Goal: Task Accomplishment & Management: Complete application form

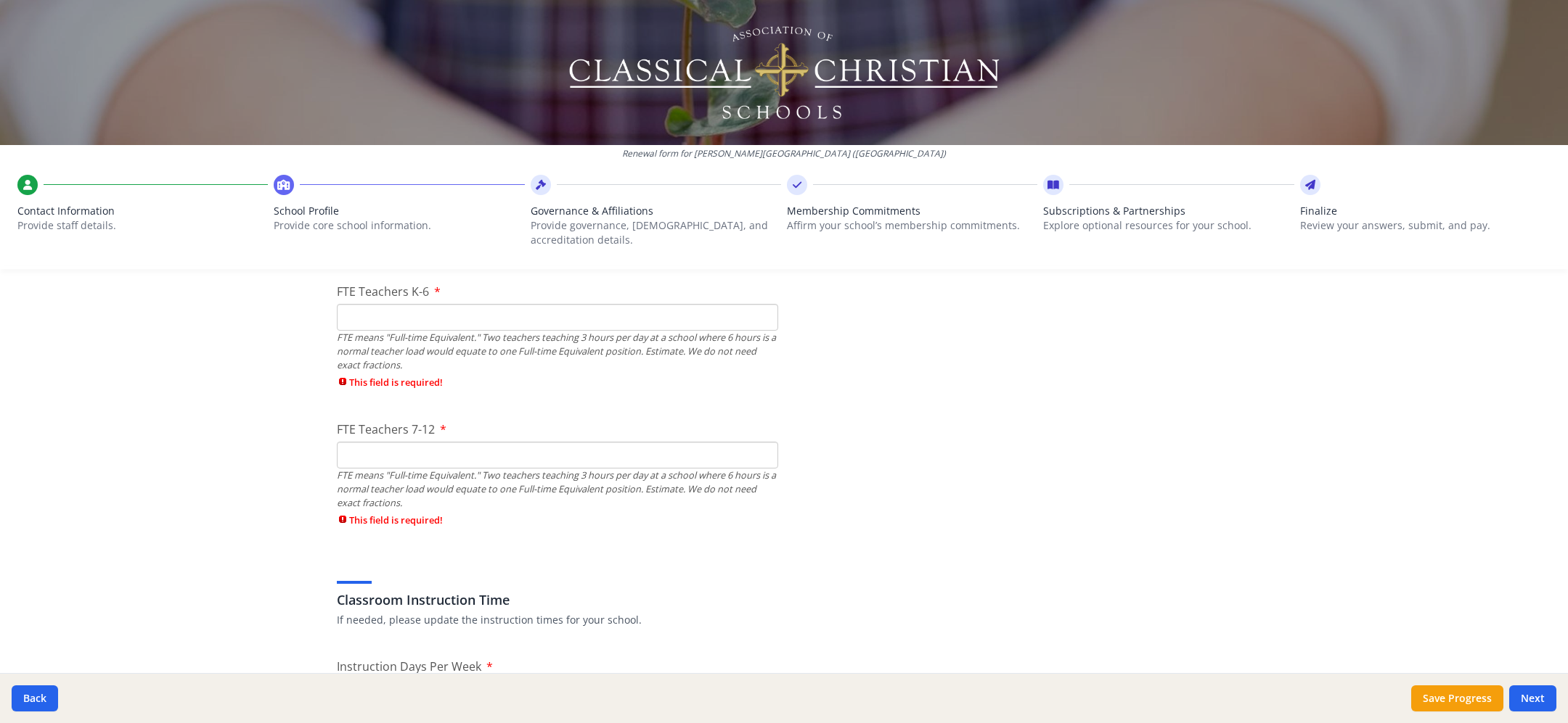
scroll to position [930, 0]
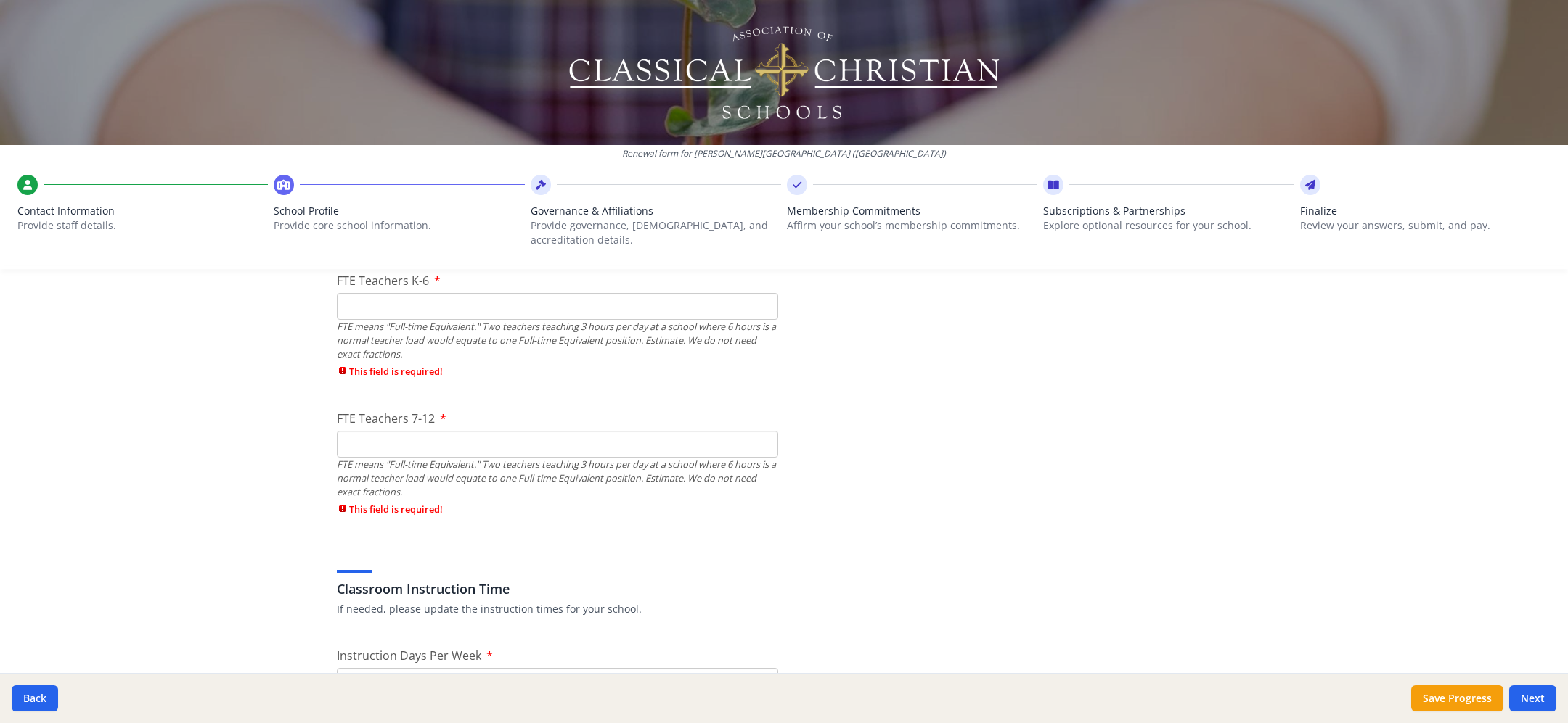
click at [626, 307] on input "FTE Teachers K-6" at bounding box center [557, 307] width 441 height 27
type input "6"
click at [577, 441] on div "FTE Teachers 7-12 FTE means "Full-time Equivalent." Two teachers teaching 3 hou…" at bounding box center [557, 467] width 441 height 114
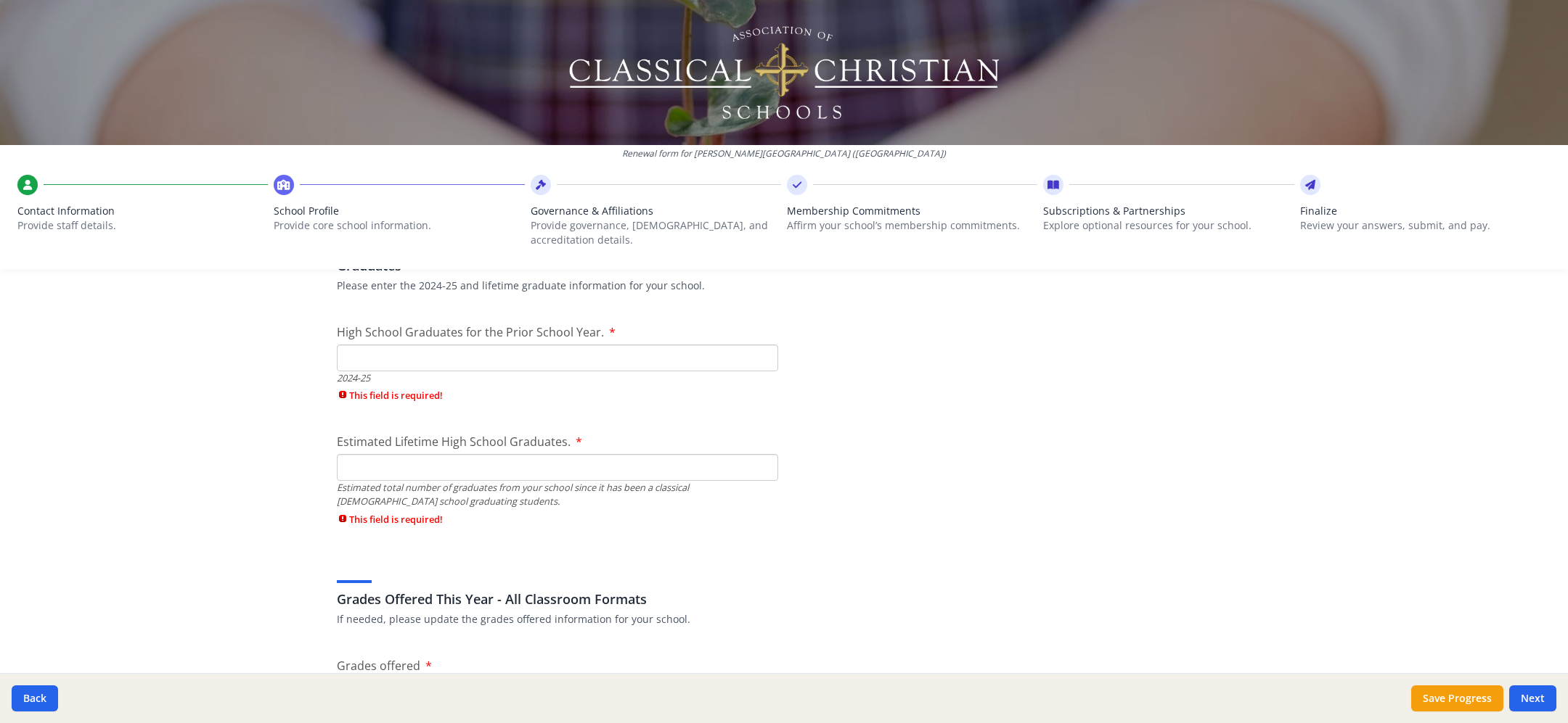
scroll to position [2128, 0]
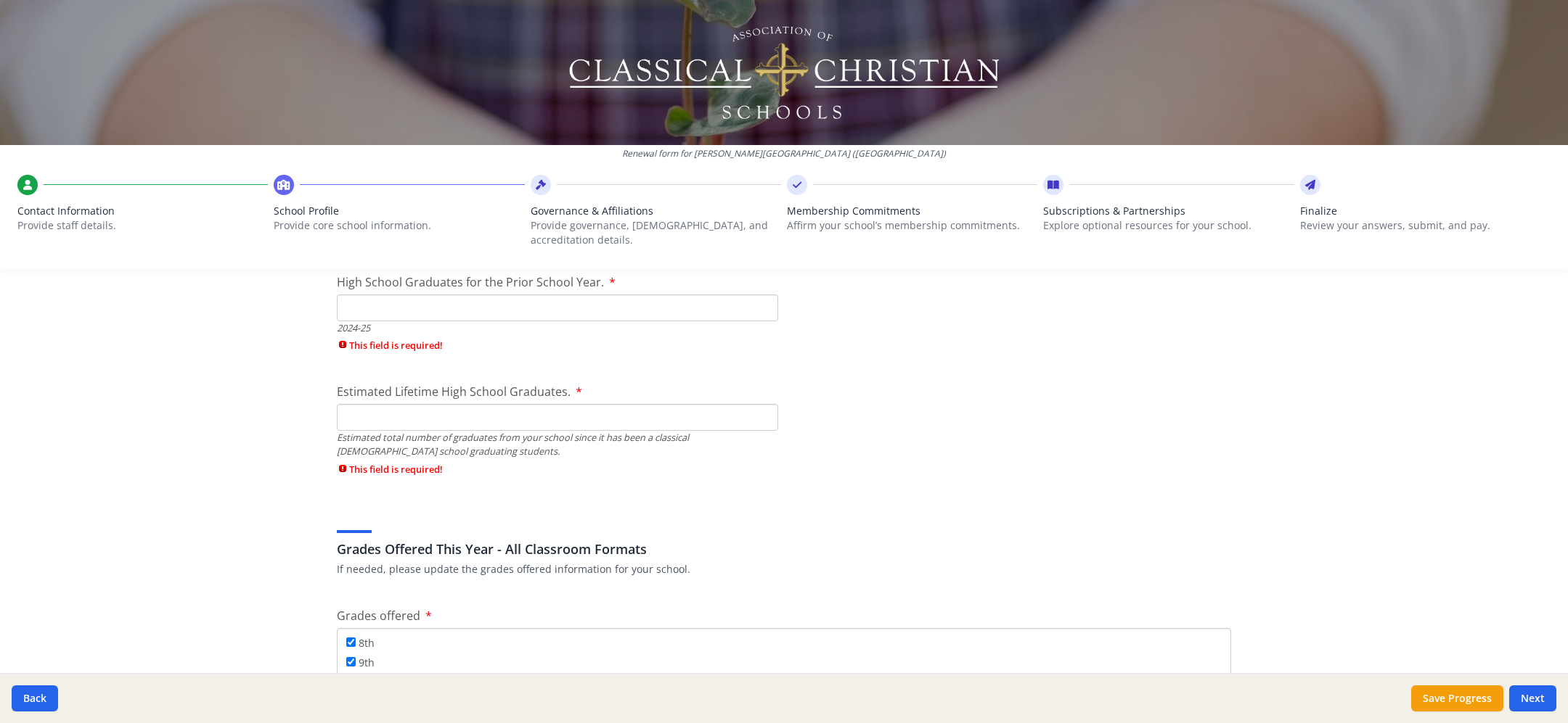
type input "19"
click at [623, 312] on input "High School Graduates for the Prior School Year." at bounding box center [557, 307] width 441 height 27
type input "59"
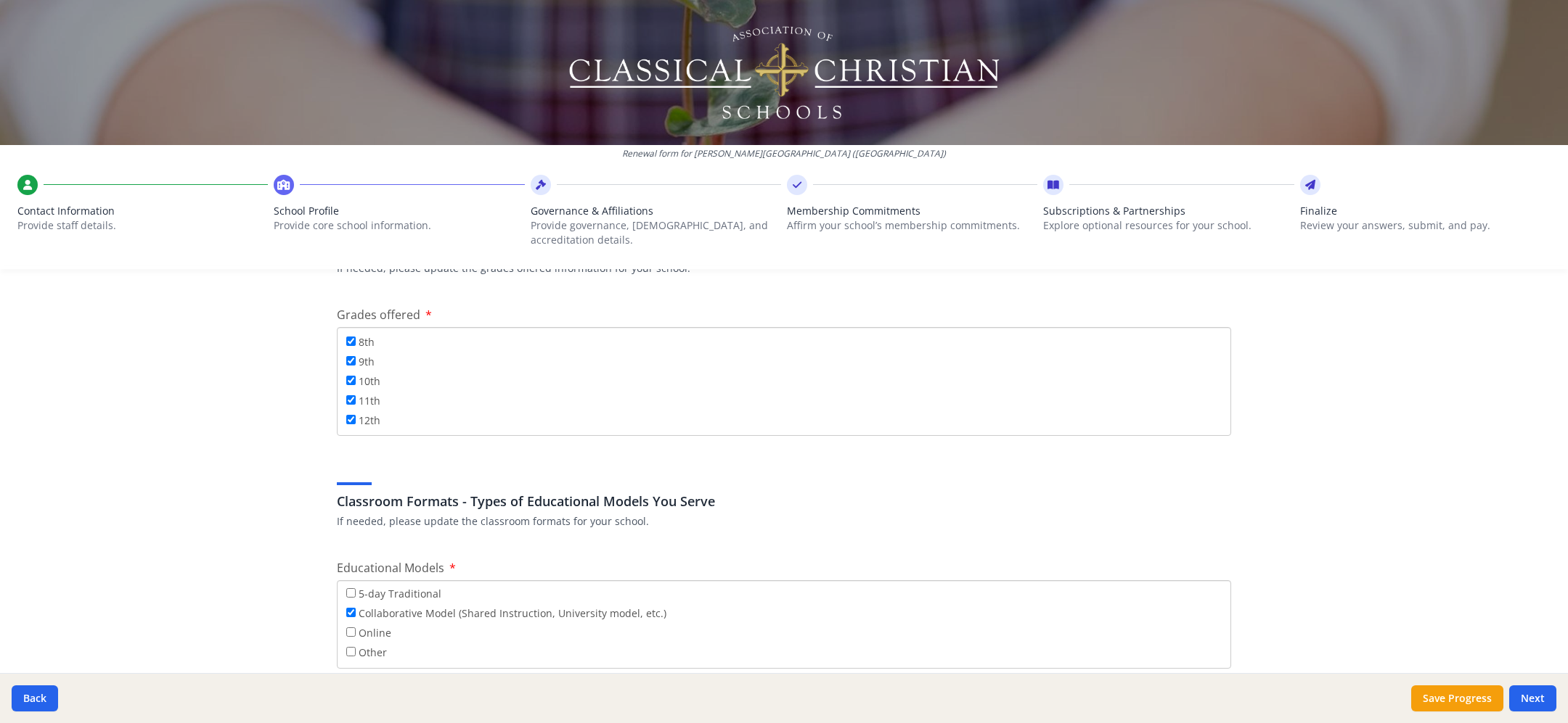
scroll to position [2411, 0]
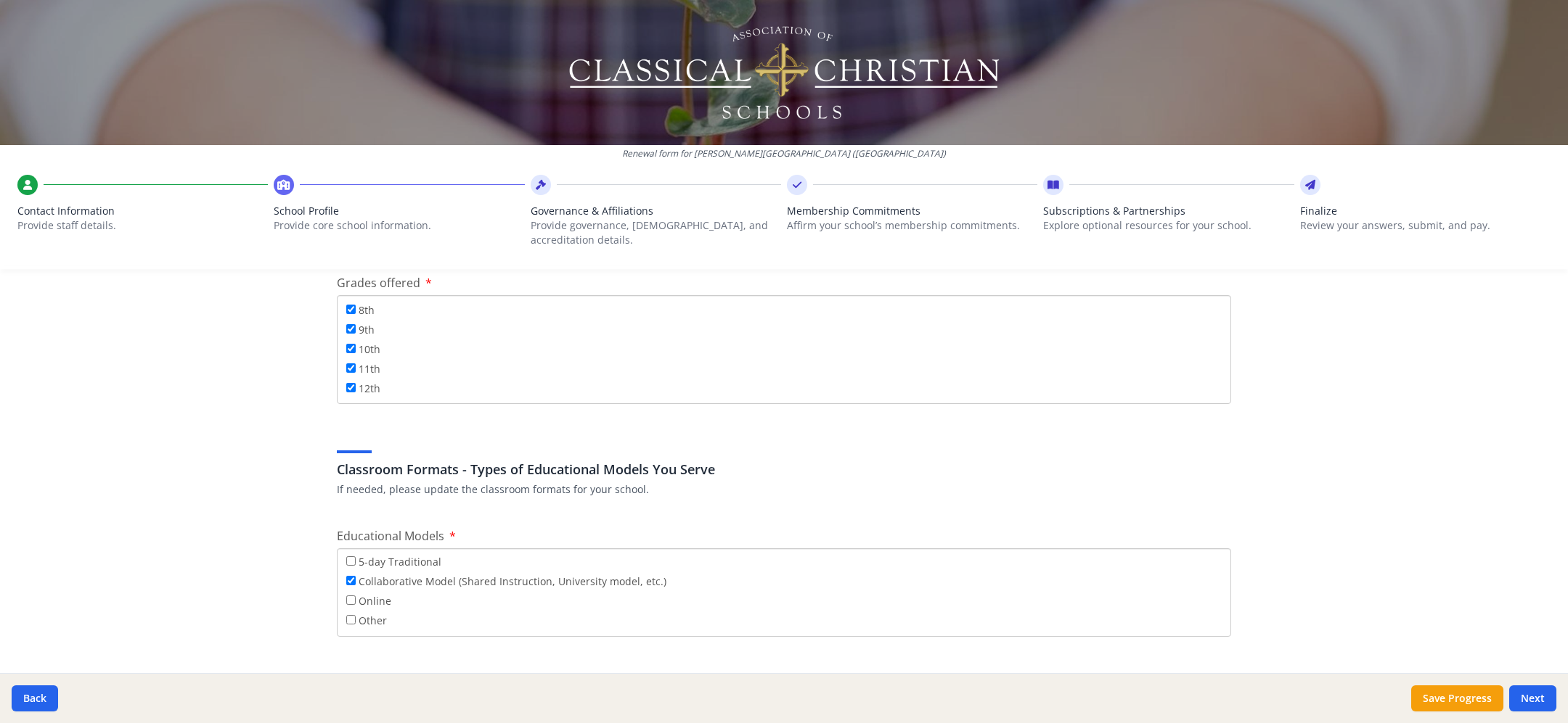
type input "294"
click at [539, 360] on div "11th" at bounding box center [784, 370] width 875 height 19
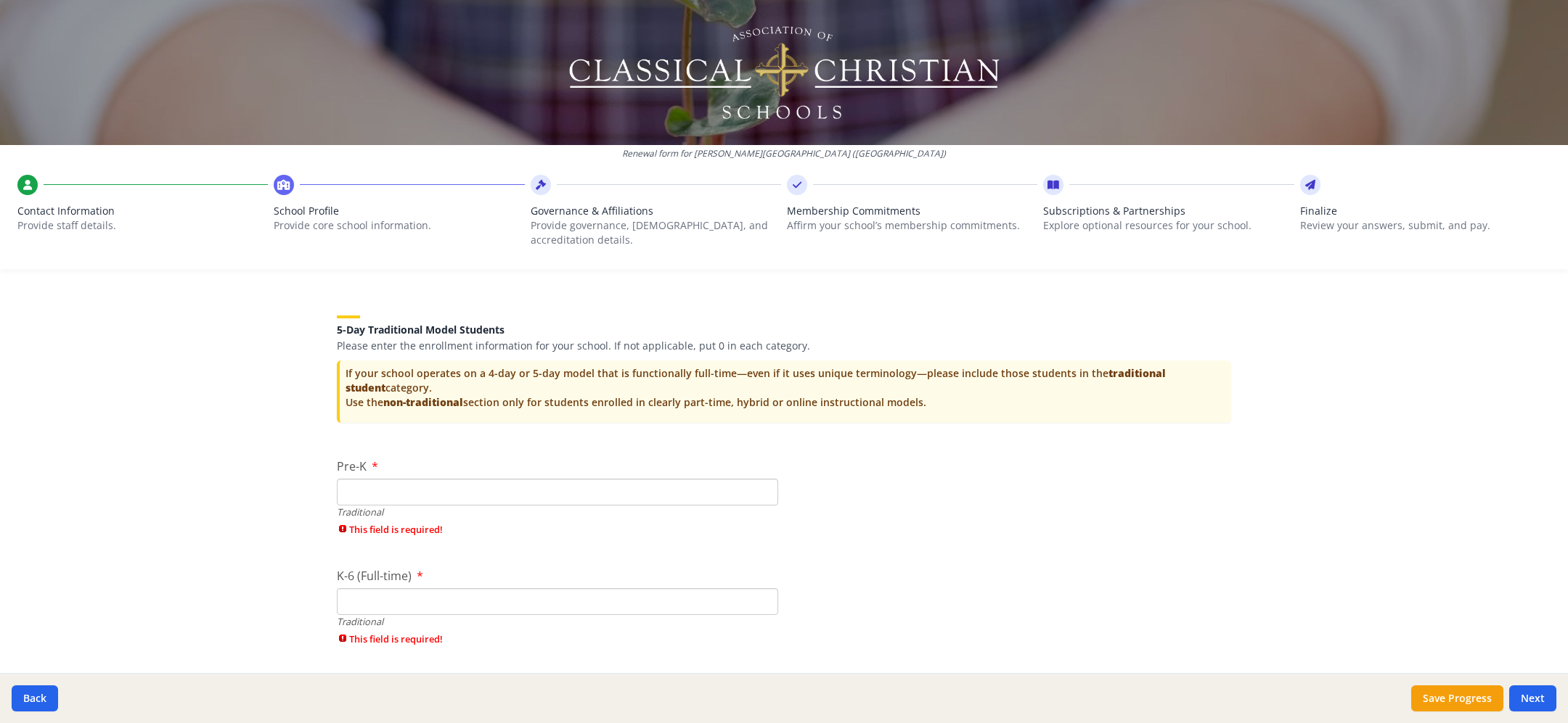
scroll to position [2888, 0]
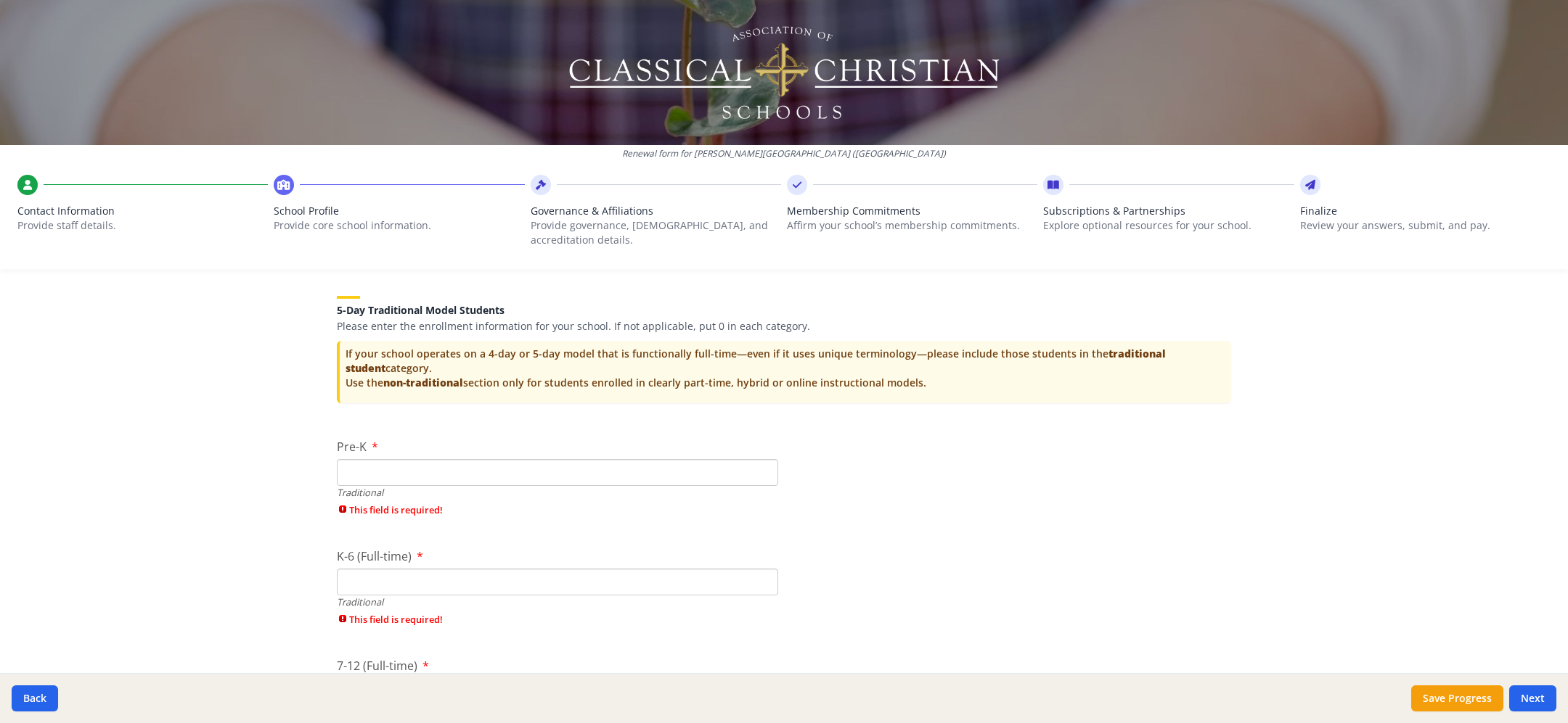
click at [526, 463] on input "Pre-K" at bounding box center [557, 473] width 441 height 27
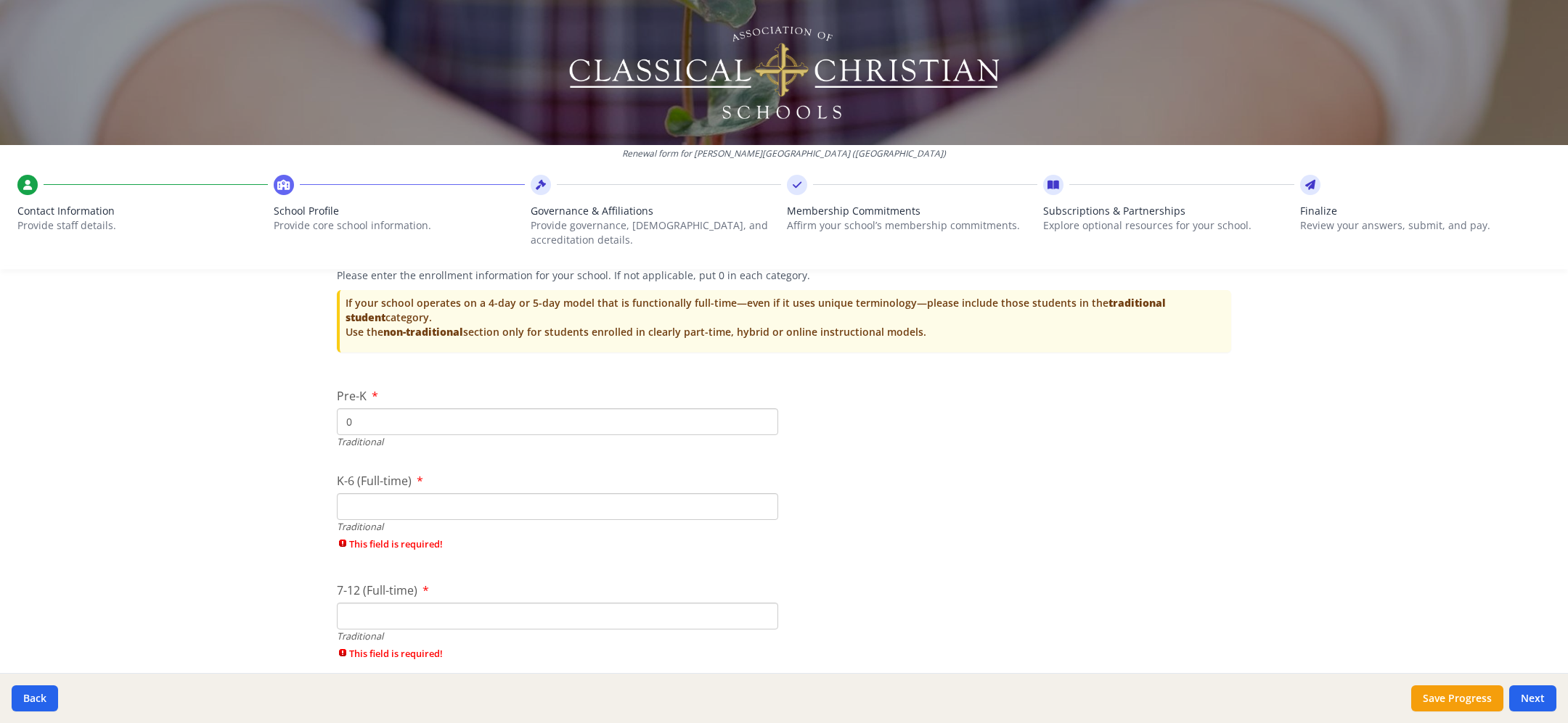
scroll to position [2944, 0]
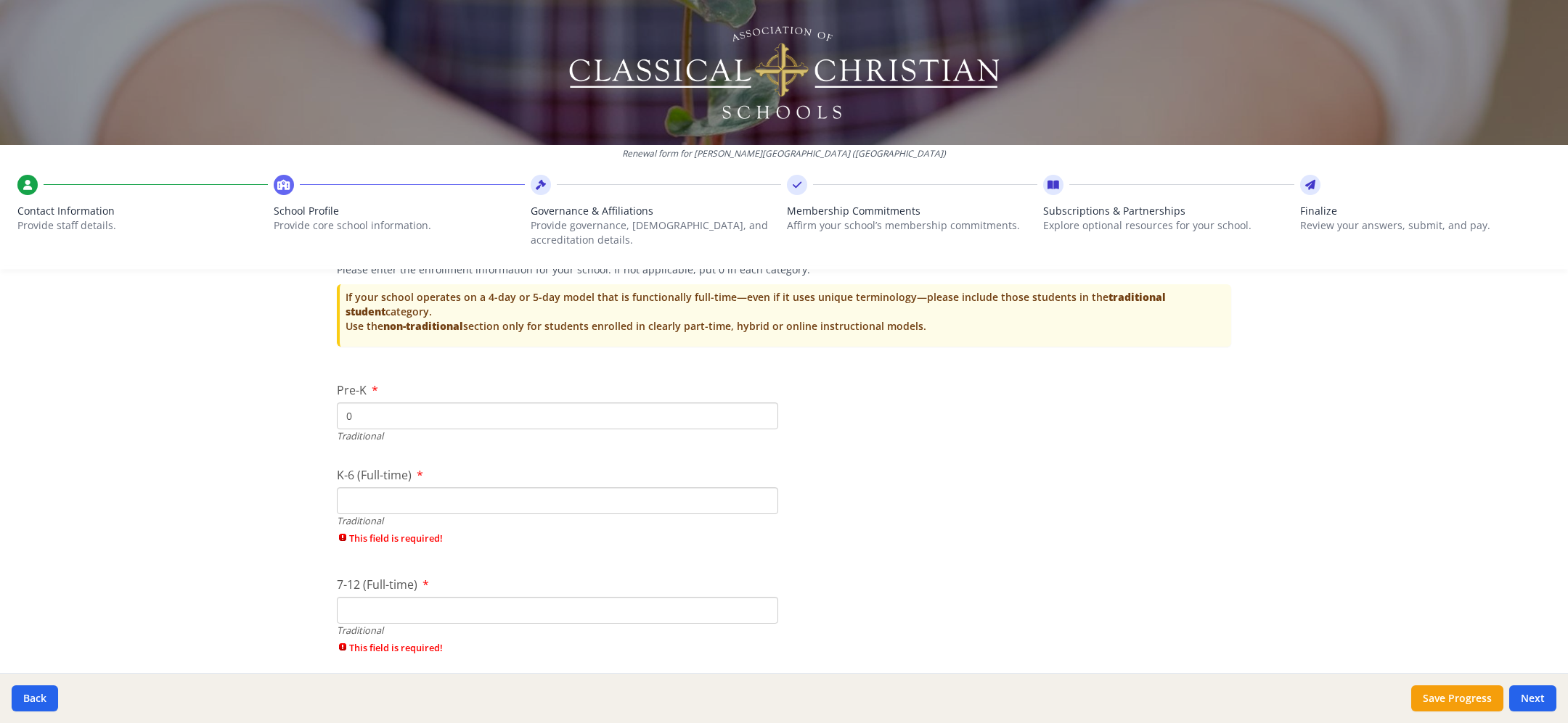
type input "0"
click at [541, 491] on input "K-6 (Full-time)" at bounding box center [557, 501] width 441 height 27
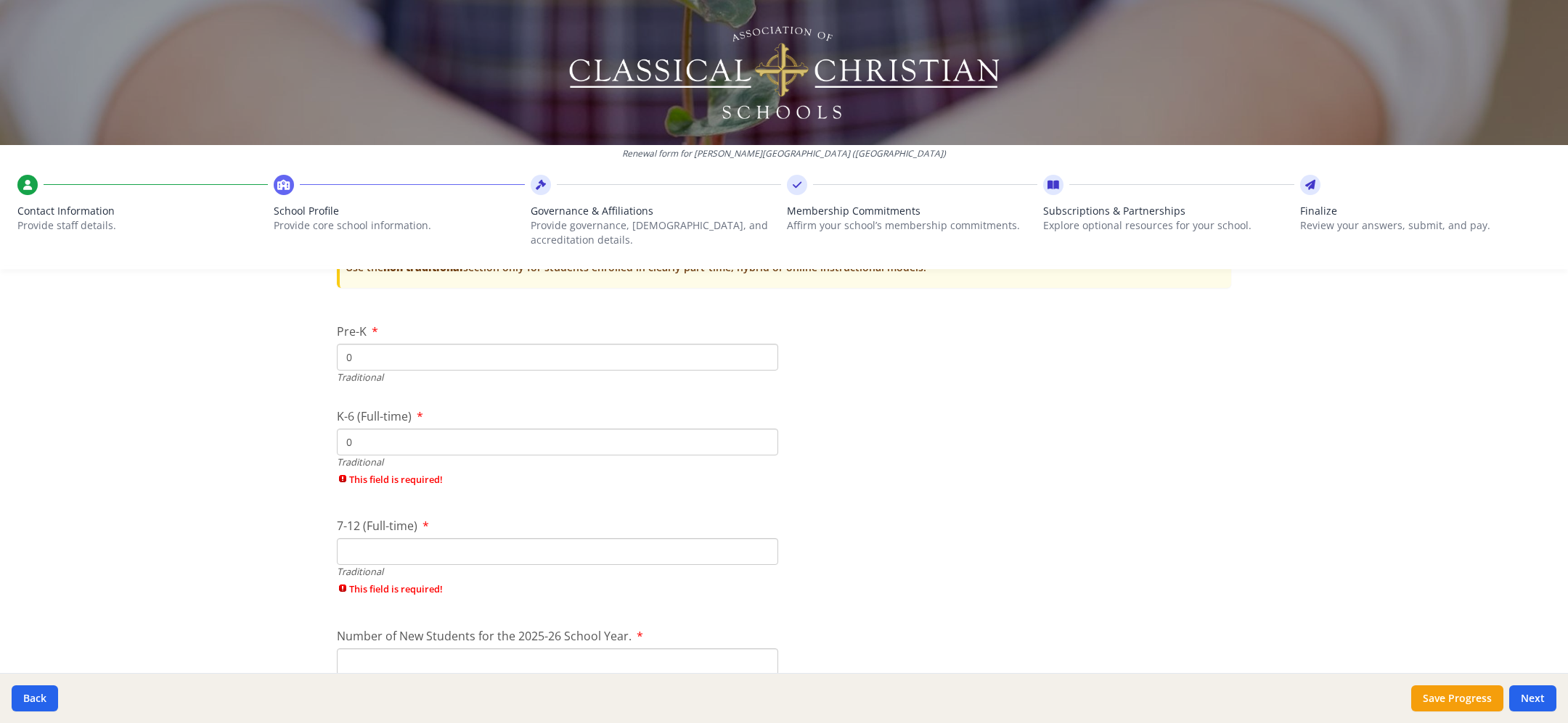
scroll to position [3004, 0]
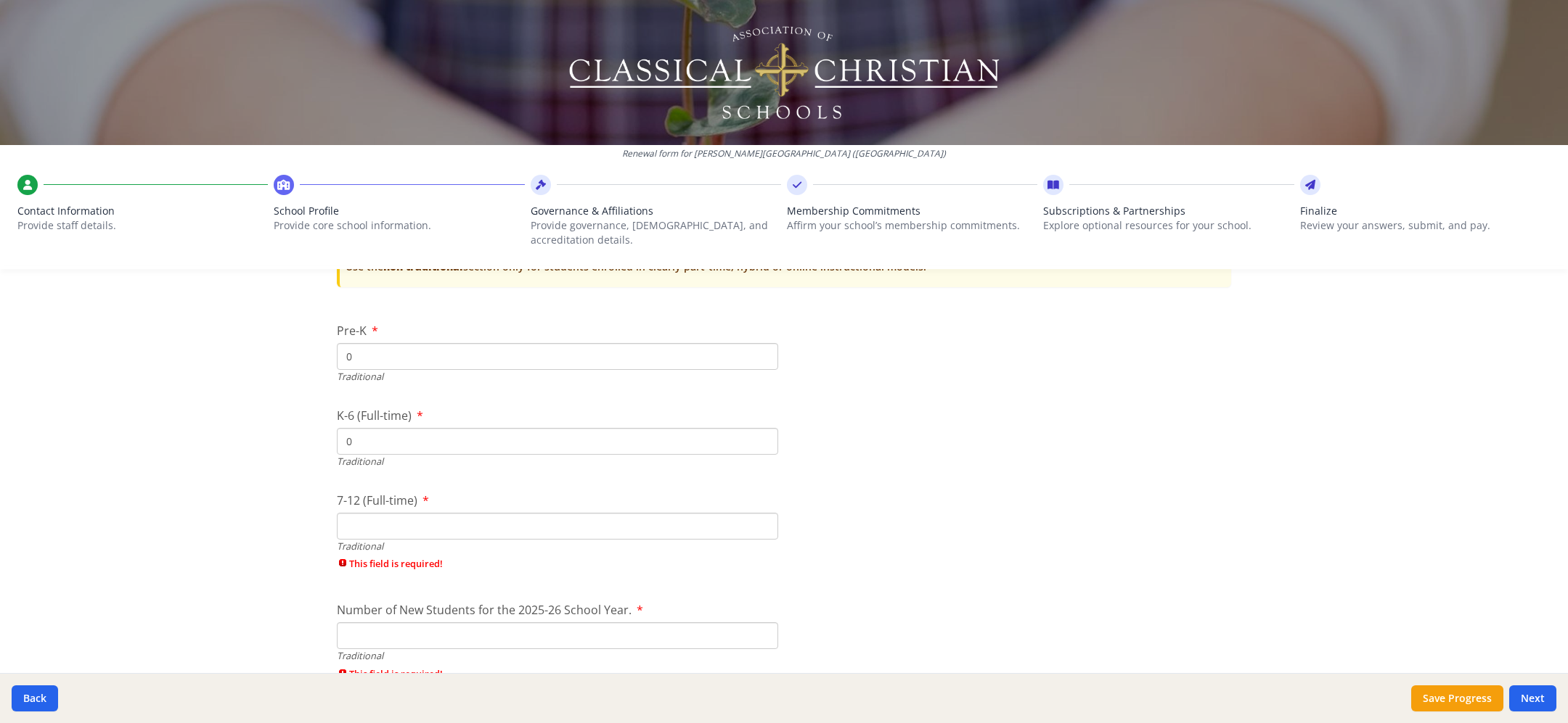
type input "0"
click at [539, 534] on input "7-12 (Full-time)" at bounding box center [557, 526] width 441 height 27
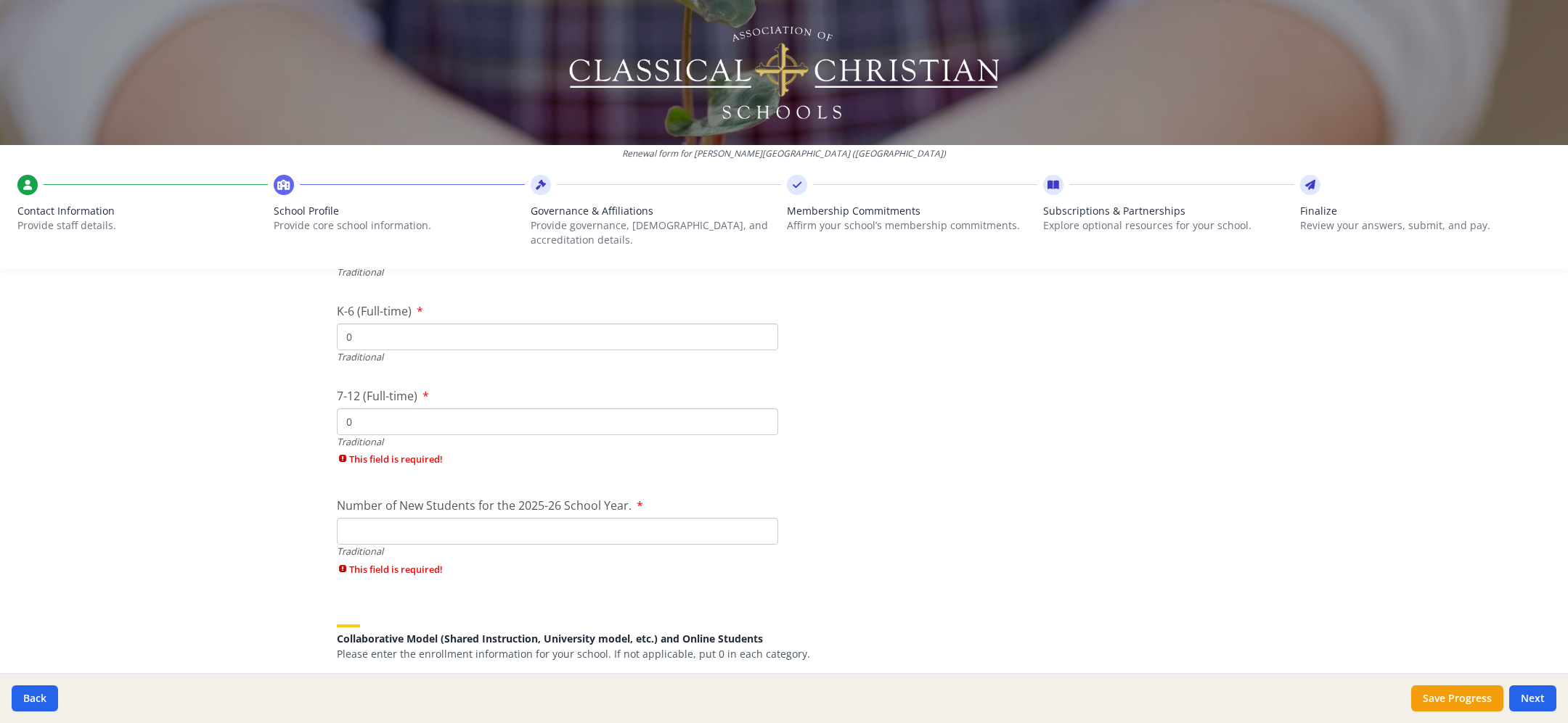
scroll to position [3109, 0]
type input "0"
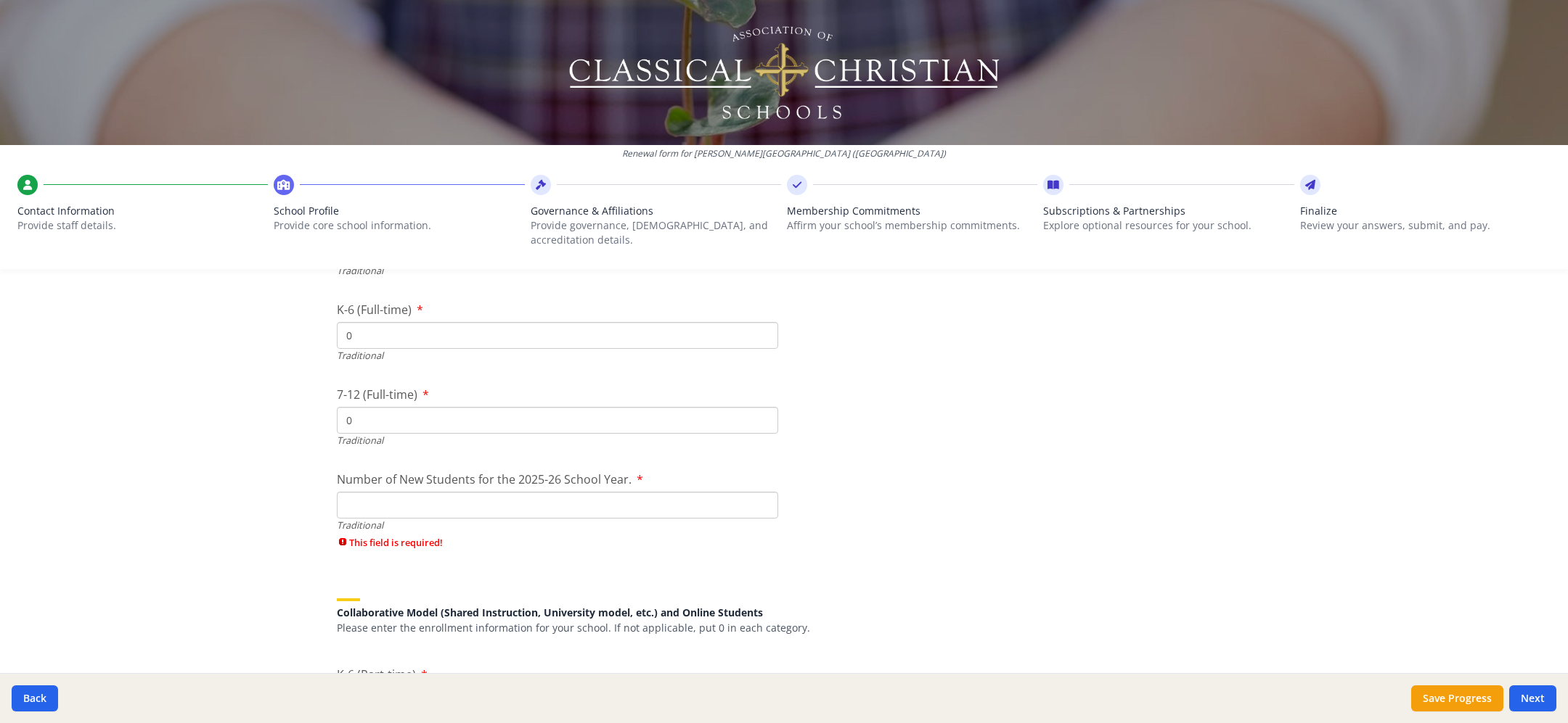
click at [544, 522] on div "Traditional" at bounding box center [557, 525] width 441 height 14
click at [545, 518] on div "Traditional" at bounding box center [557, 525] width 441 height 14
click at [551, 503] on input "Number of New Students for the 2025-26 School Year." at bounding box center [557, 505] width 441 height 27
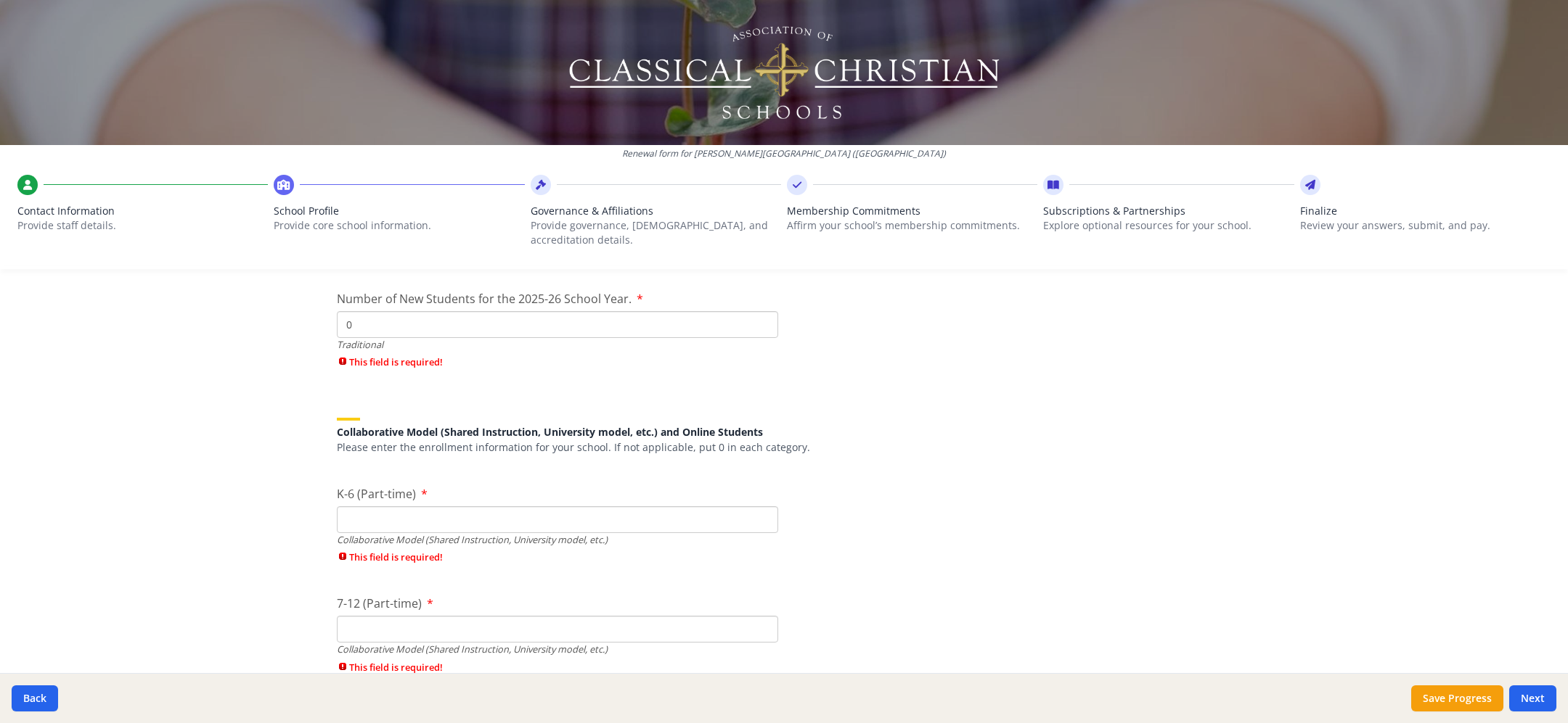
scroll to position [3292, 0]
type input "0"
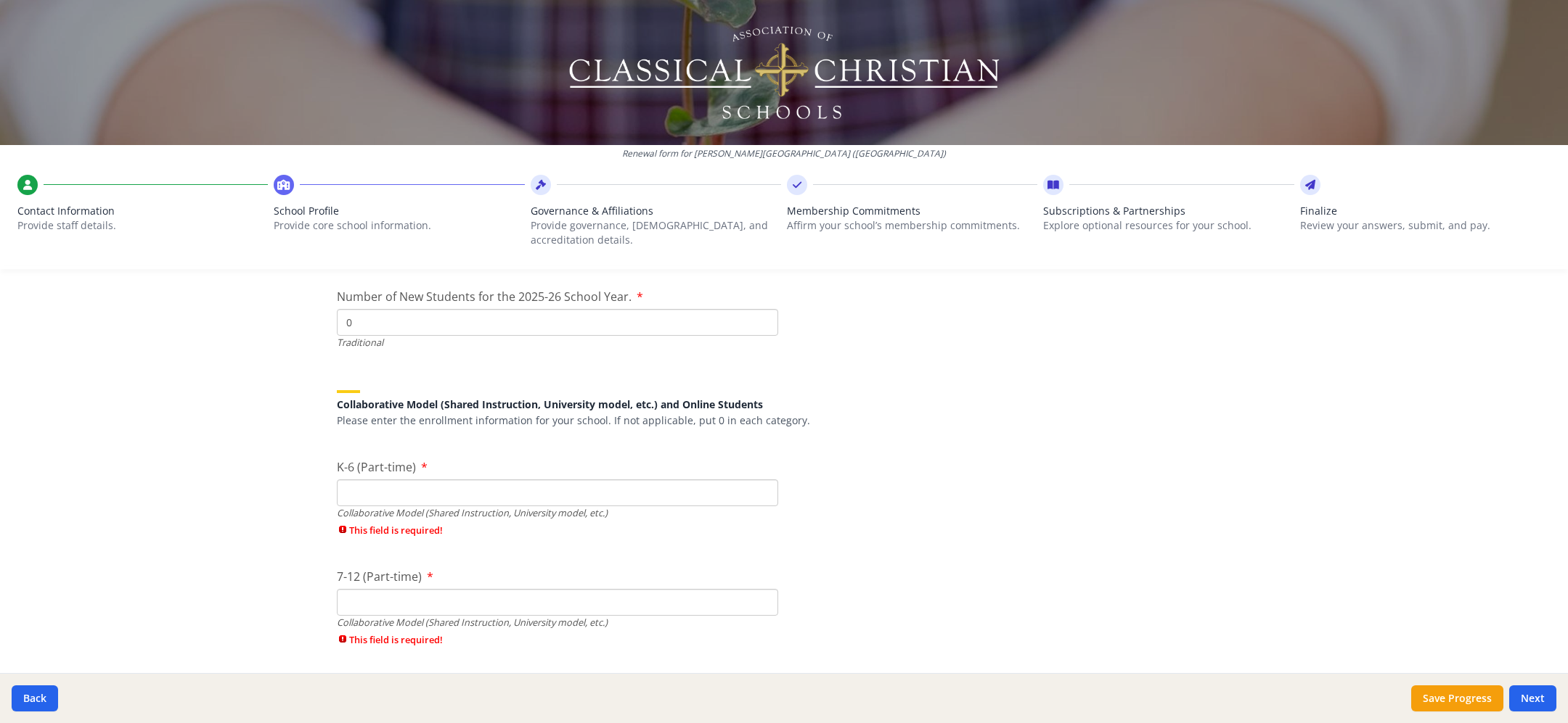
click at [547, 506] on div "Collaborative Model (Shared Instruction, University model, etc.)" at bounding box center [557, 513] width 441 height 14
click at [548, 488] on input "K-6 (Part-time)" at bounding box center [557, 493] width 441 height 27
type input "81"
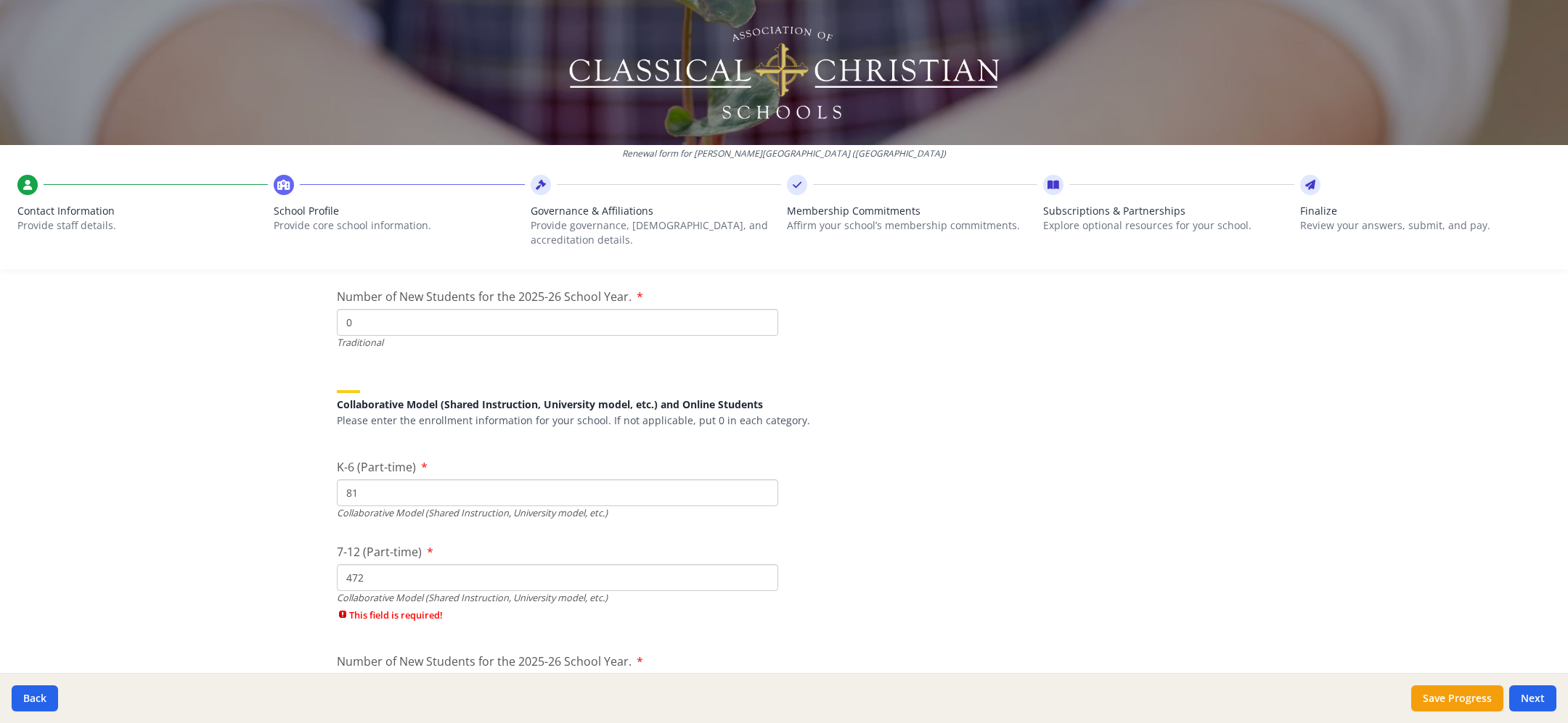
type input "472"
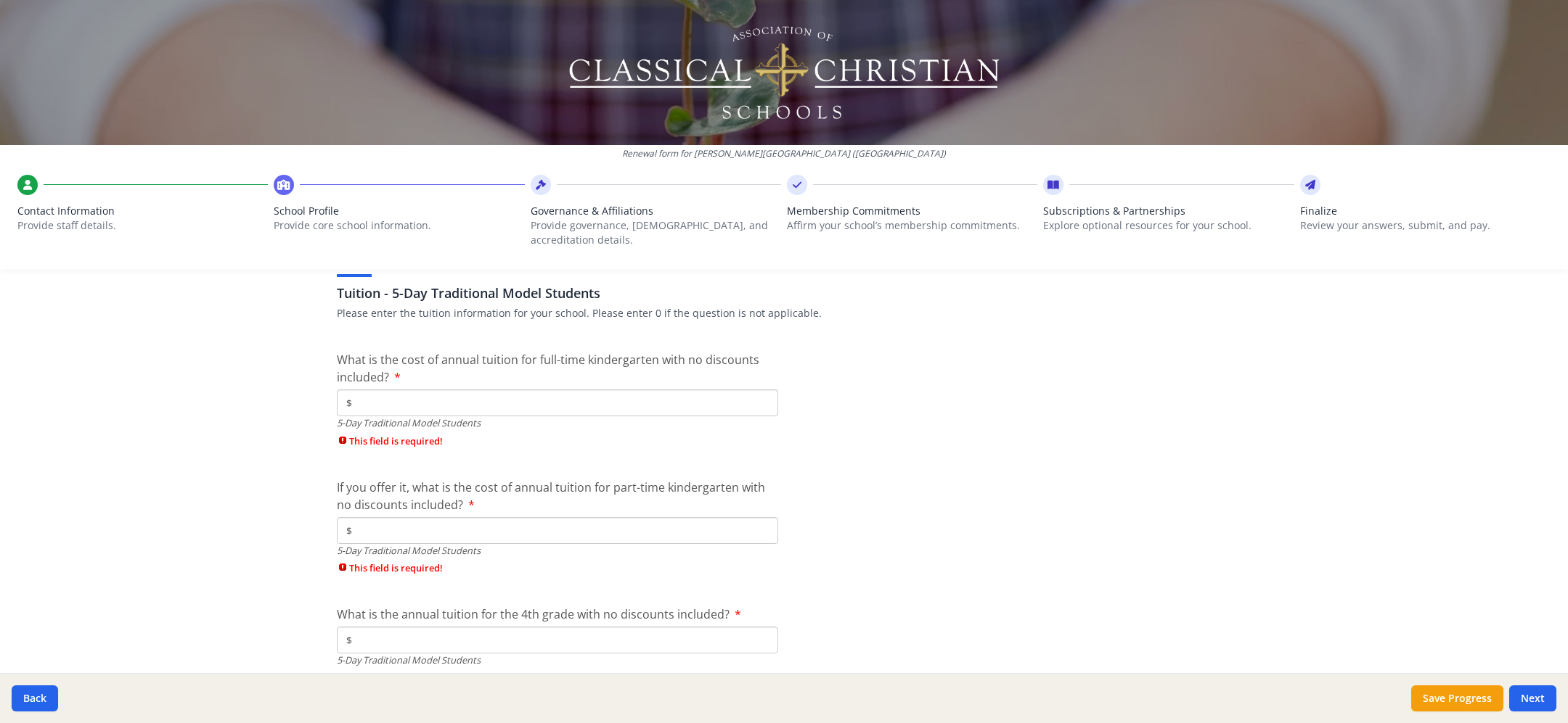
scroll to position [3780, 0]
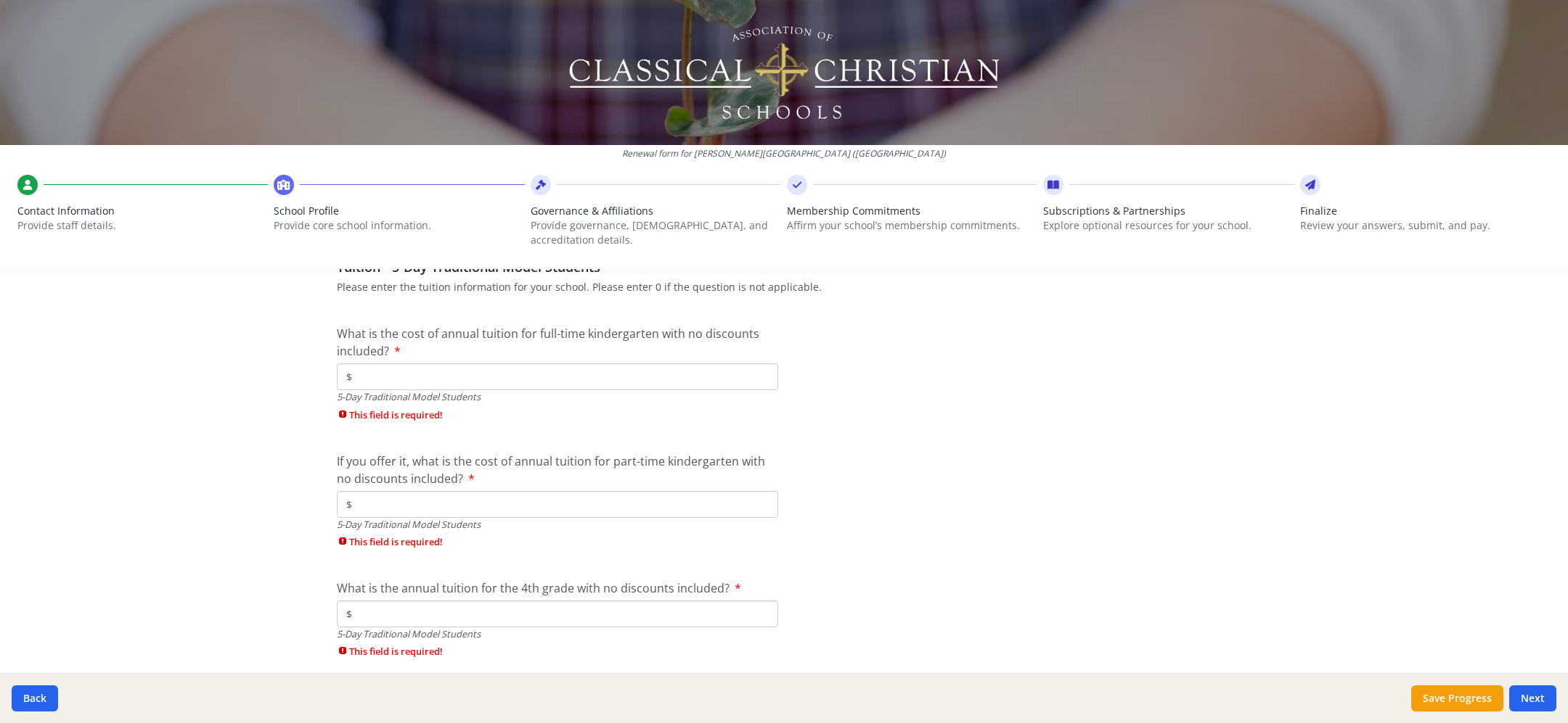
type input "553"
click at [725, 367] on input "$" at bounding box center [557, 377] width 441 height 27
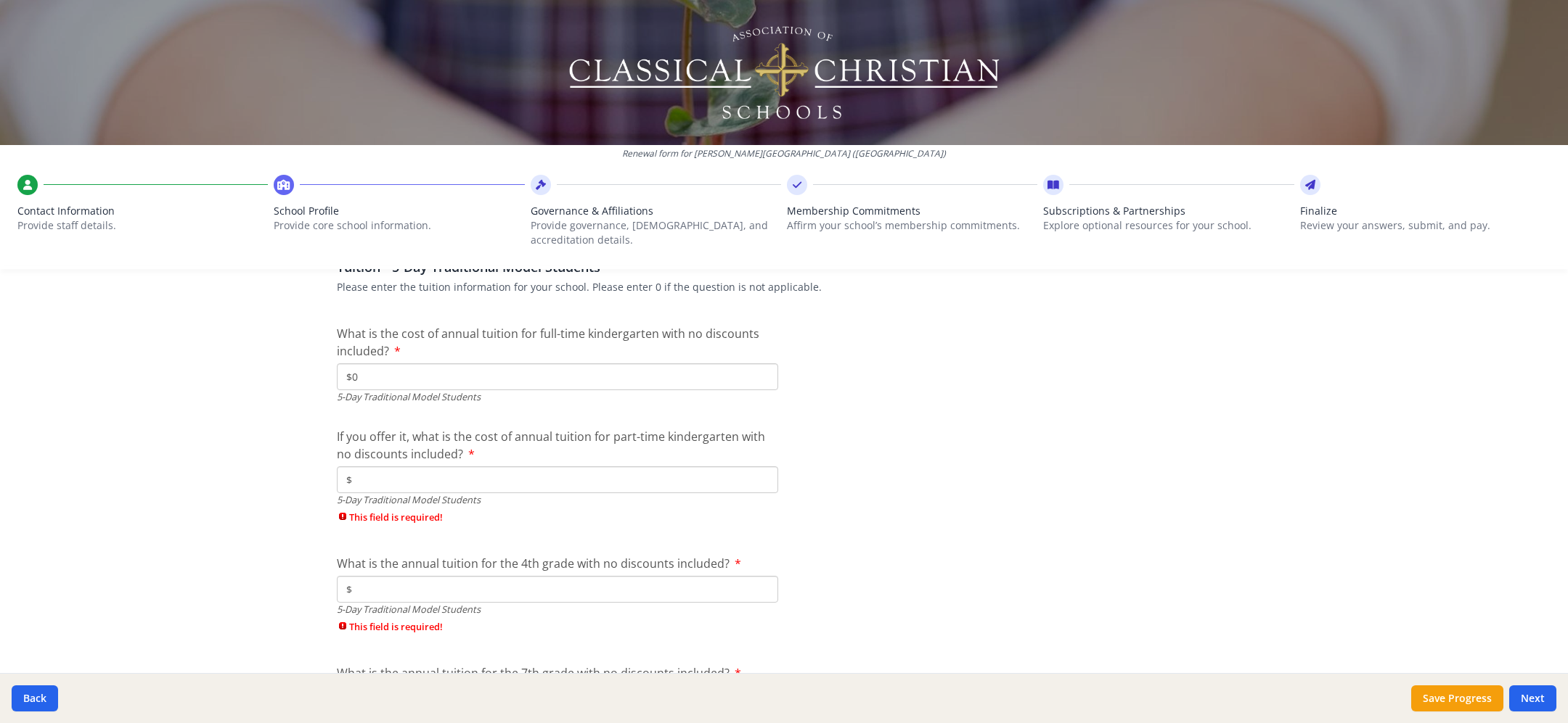
type input "$0"
click at [722, 473] on input "$" at bounding box center [557, 480] width 441 height 27
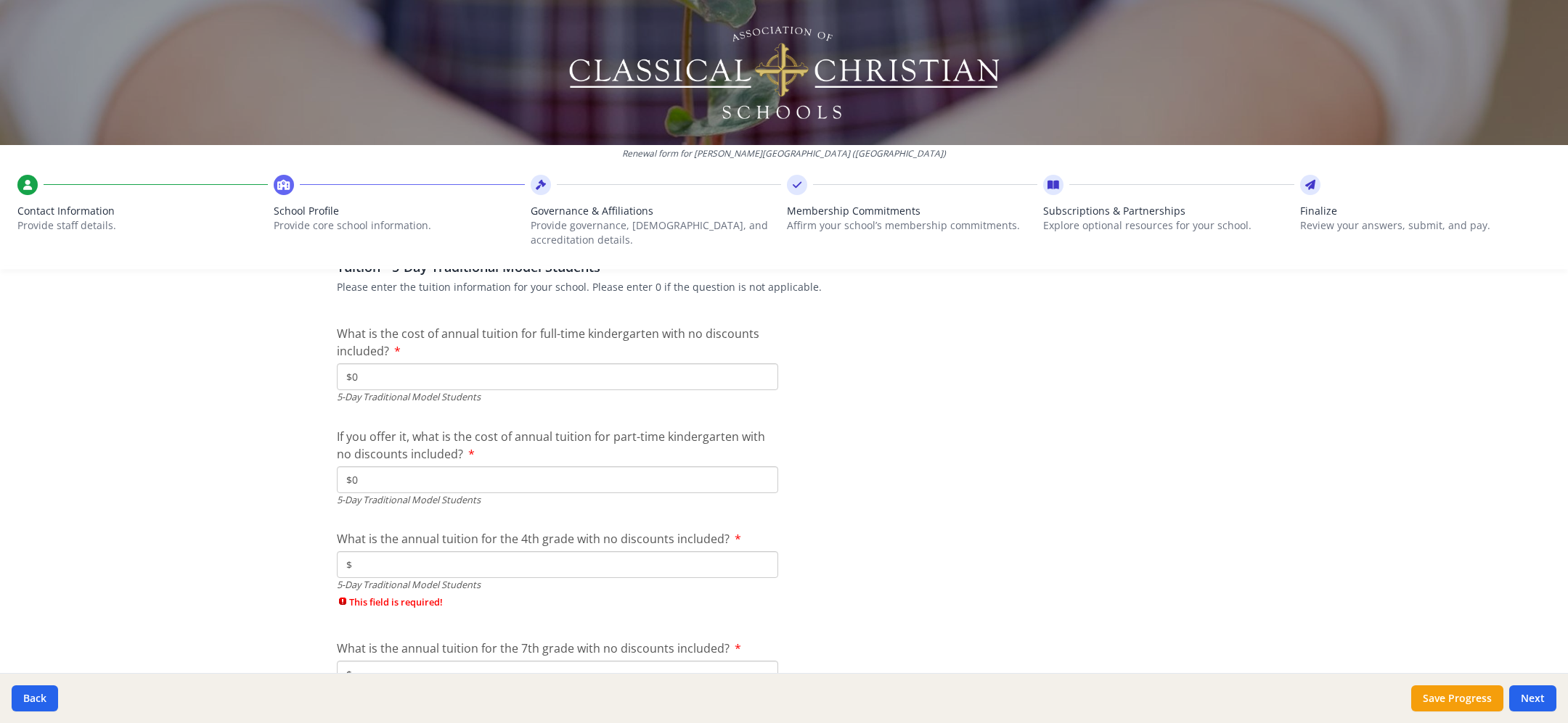
type input "$0"
click at [726, 561] on input "$" at bounding box center [557, 565] width 441 height 27
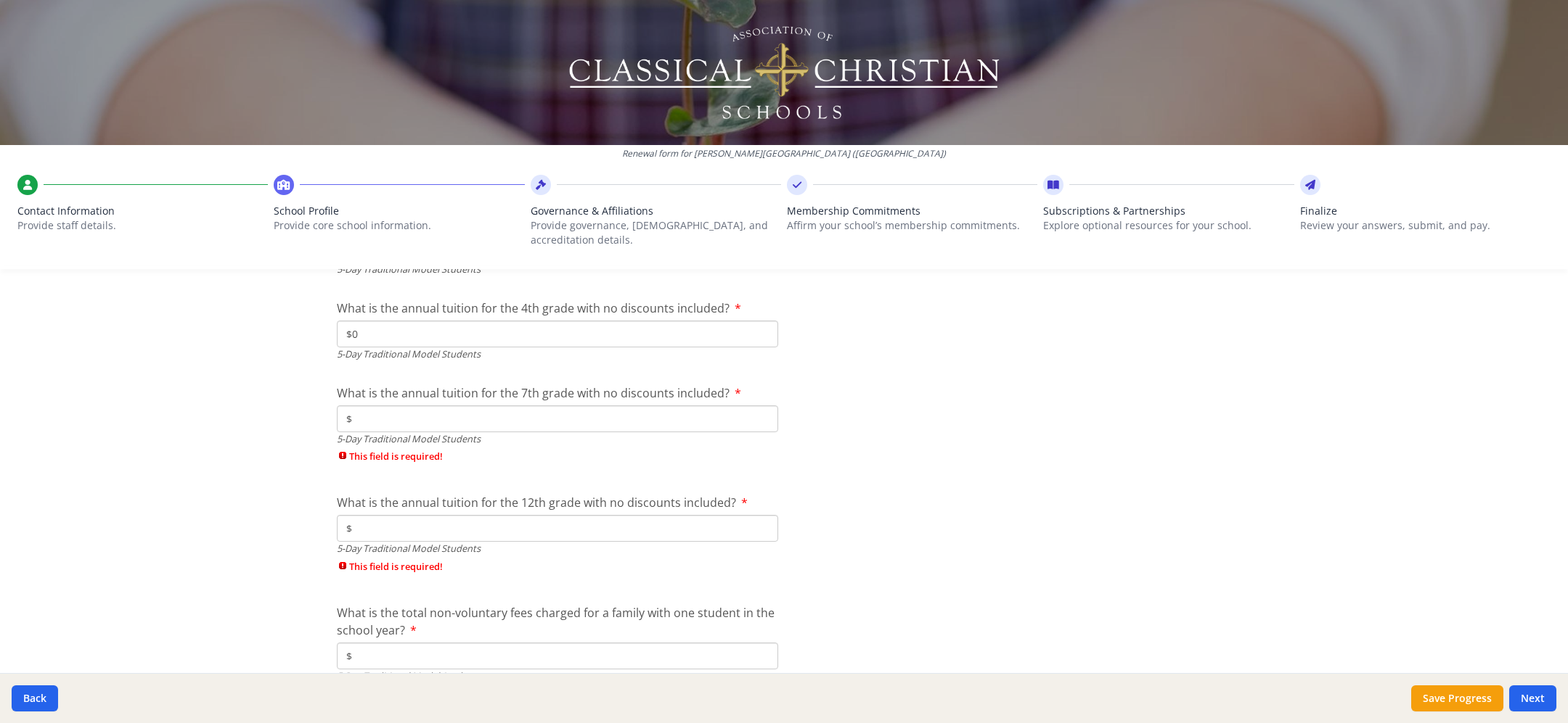
scroll to position [4017, 0]
type input "$0"
click at [693, 415] on input "$" at bounding box center [557, 412] width 441 height 27
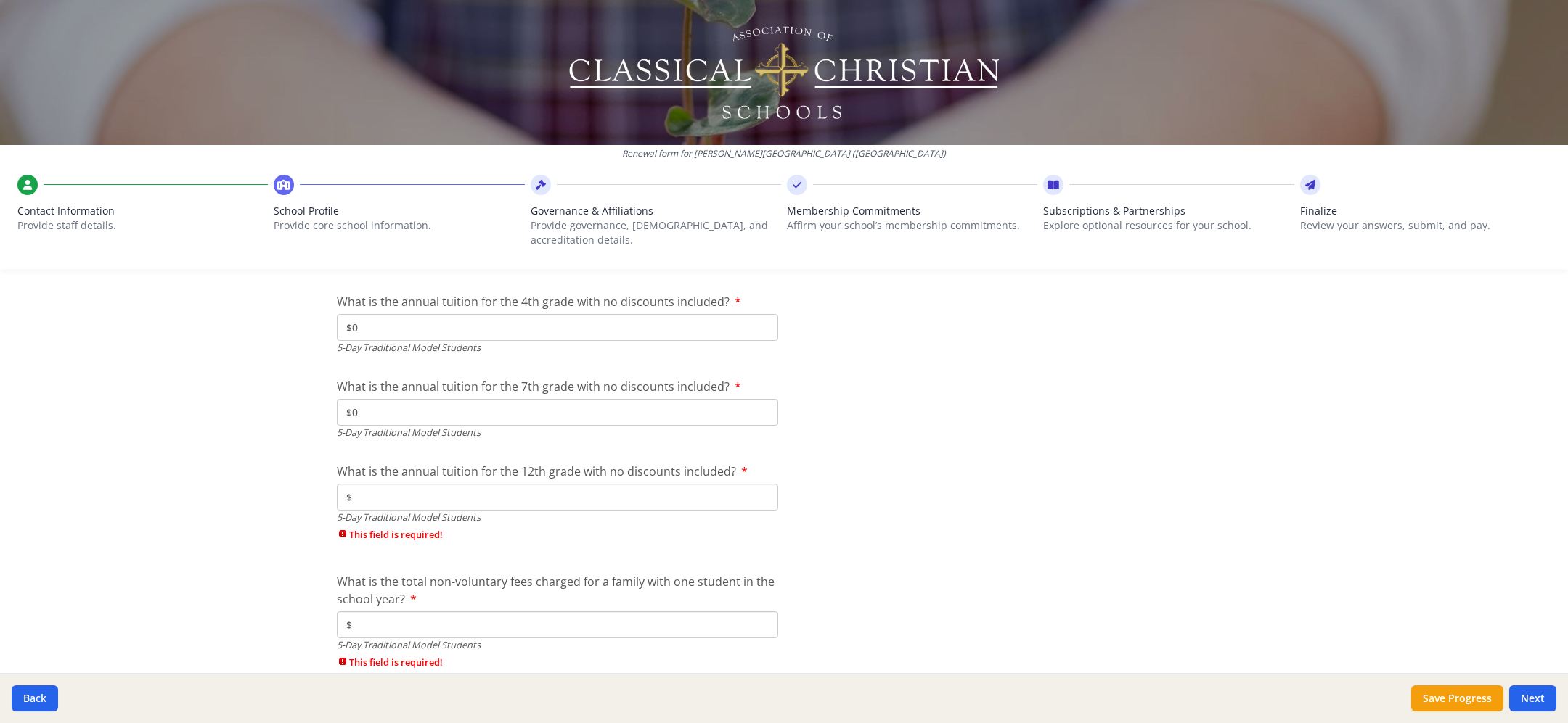
type input "$0"
click at [679, 491] on input "$" at bounding box center [557, 497] width 441 height 27
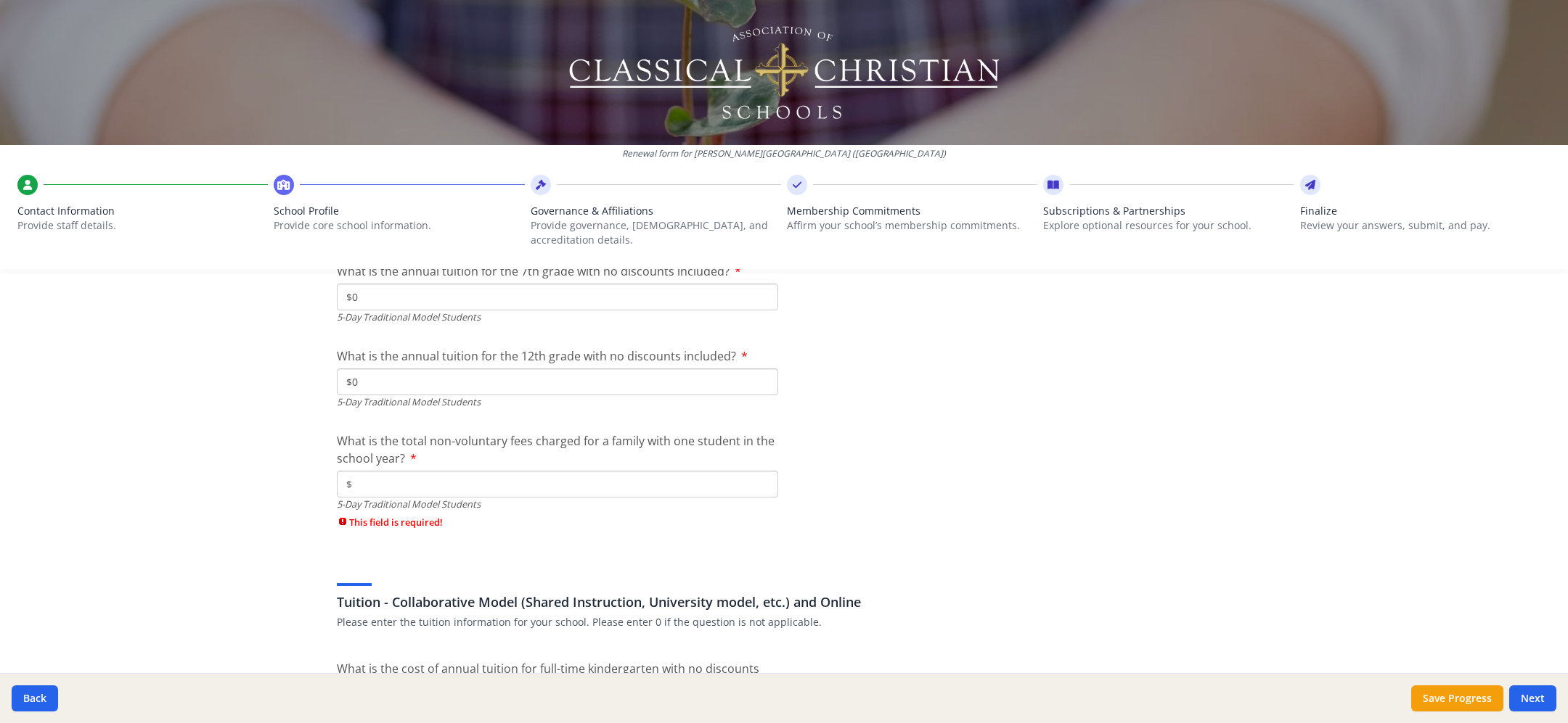
scroll to position [4148, 0]
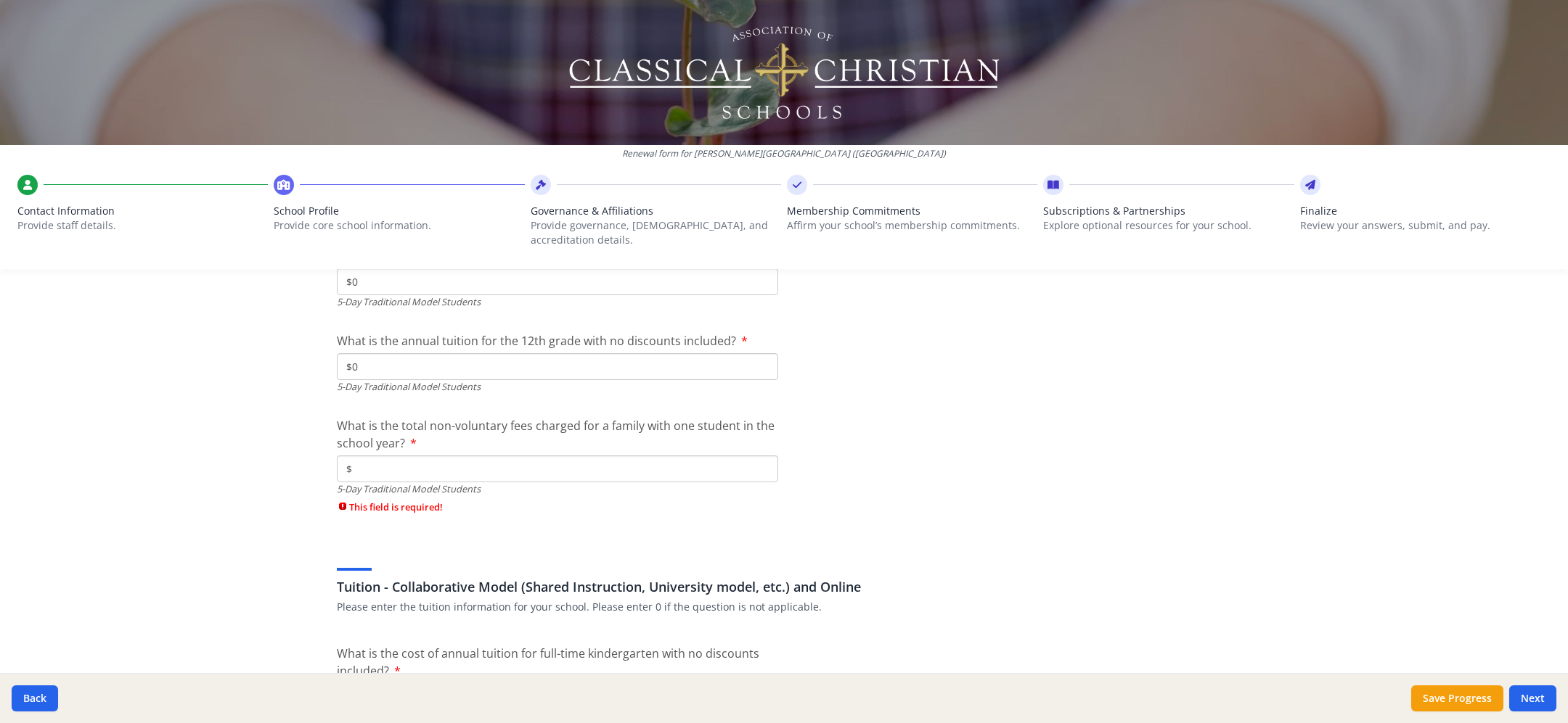
type input "$0"
click at [685, 464] on input "$" at bounding box center [557, 469] width 441 height 27
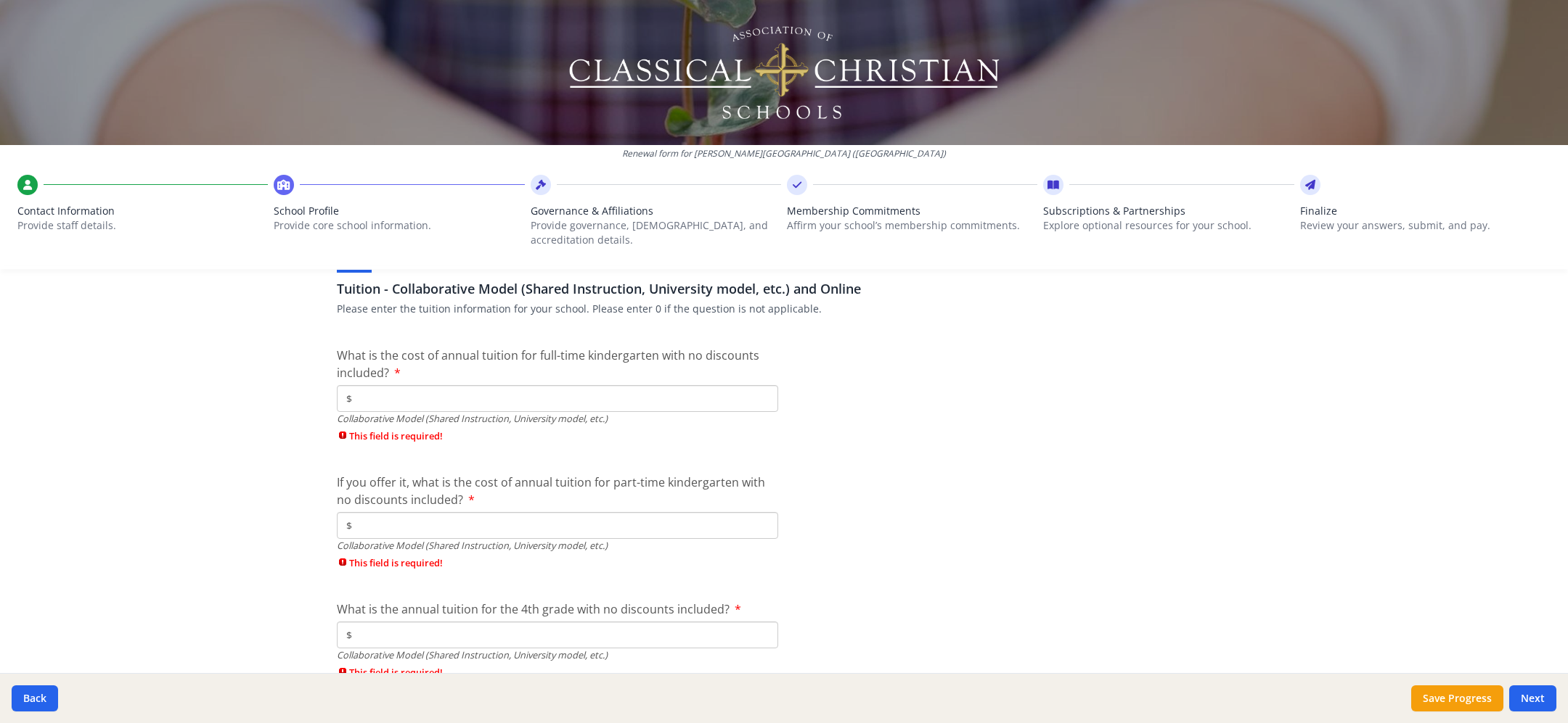
scroll to position [4422, 0]
type input "$0"
click at [695, 399] on input "$" at bounding box center [557, 398] width 441 height 27
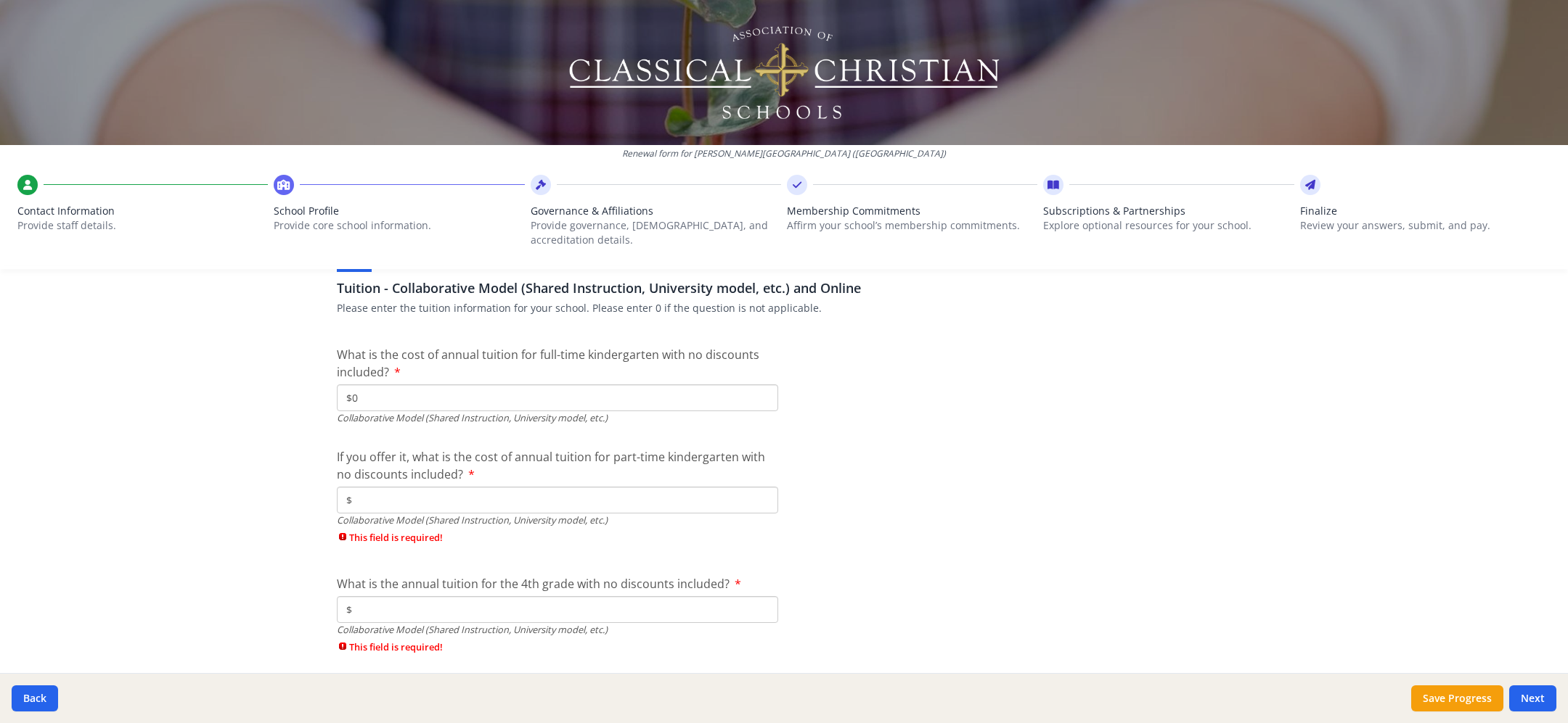
type input "$0"
click at [642, 489] on input "$" at bounding box center [557, 500] width 441 height 27
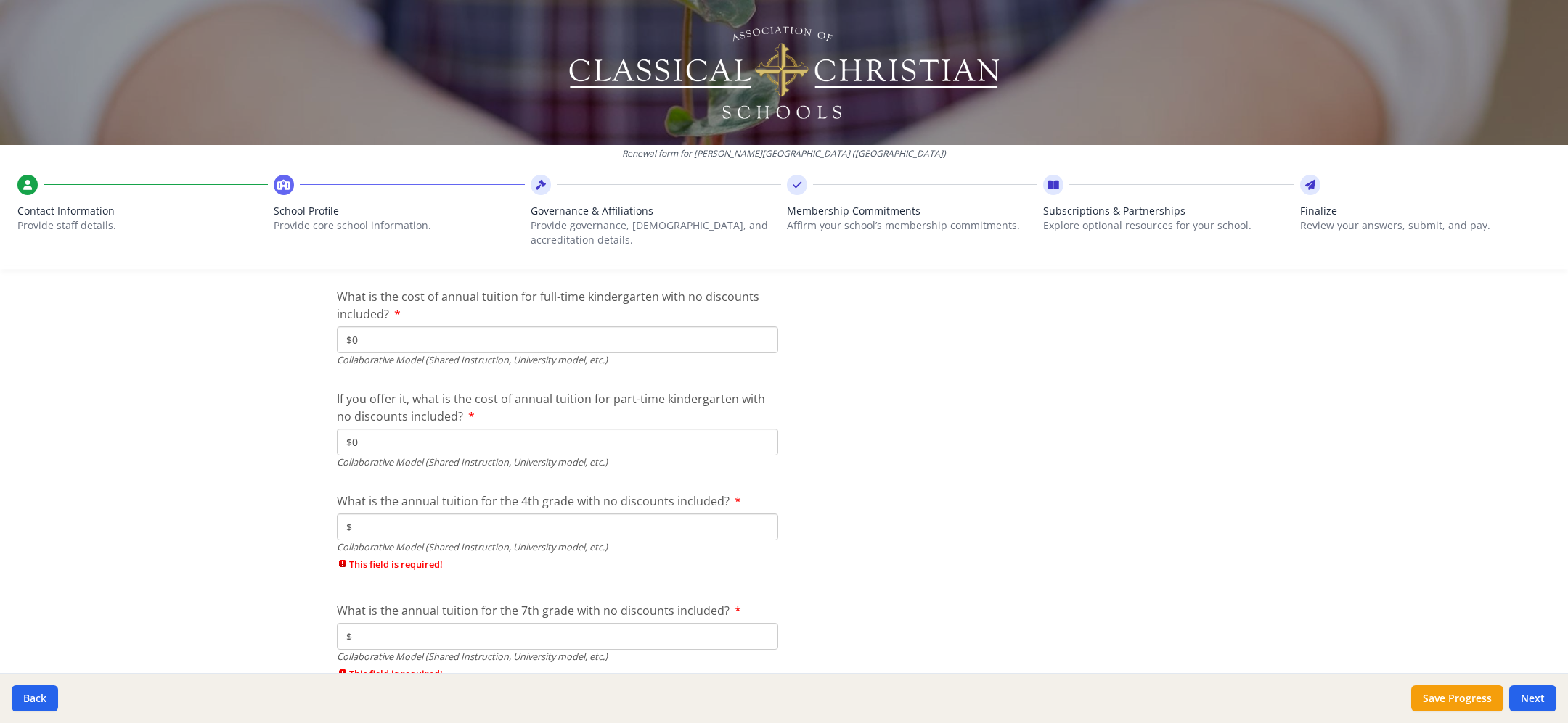
scroll to position [4479, 0]
type input "$0"
click at [657, 526] on input "$" at bounding box center [557, 529] width 441 height 27
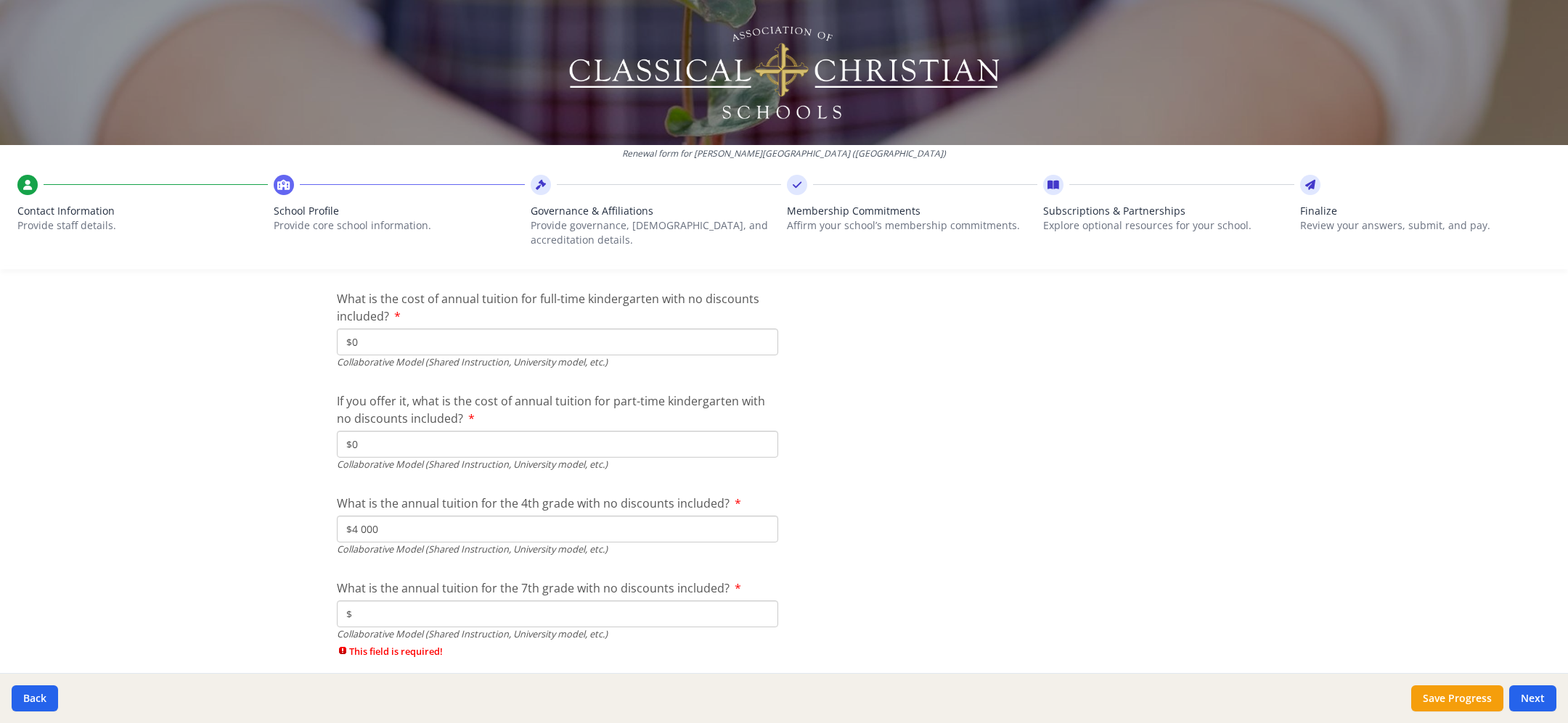
type input "$4 000"
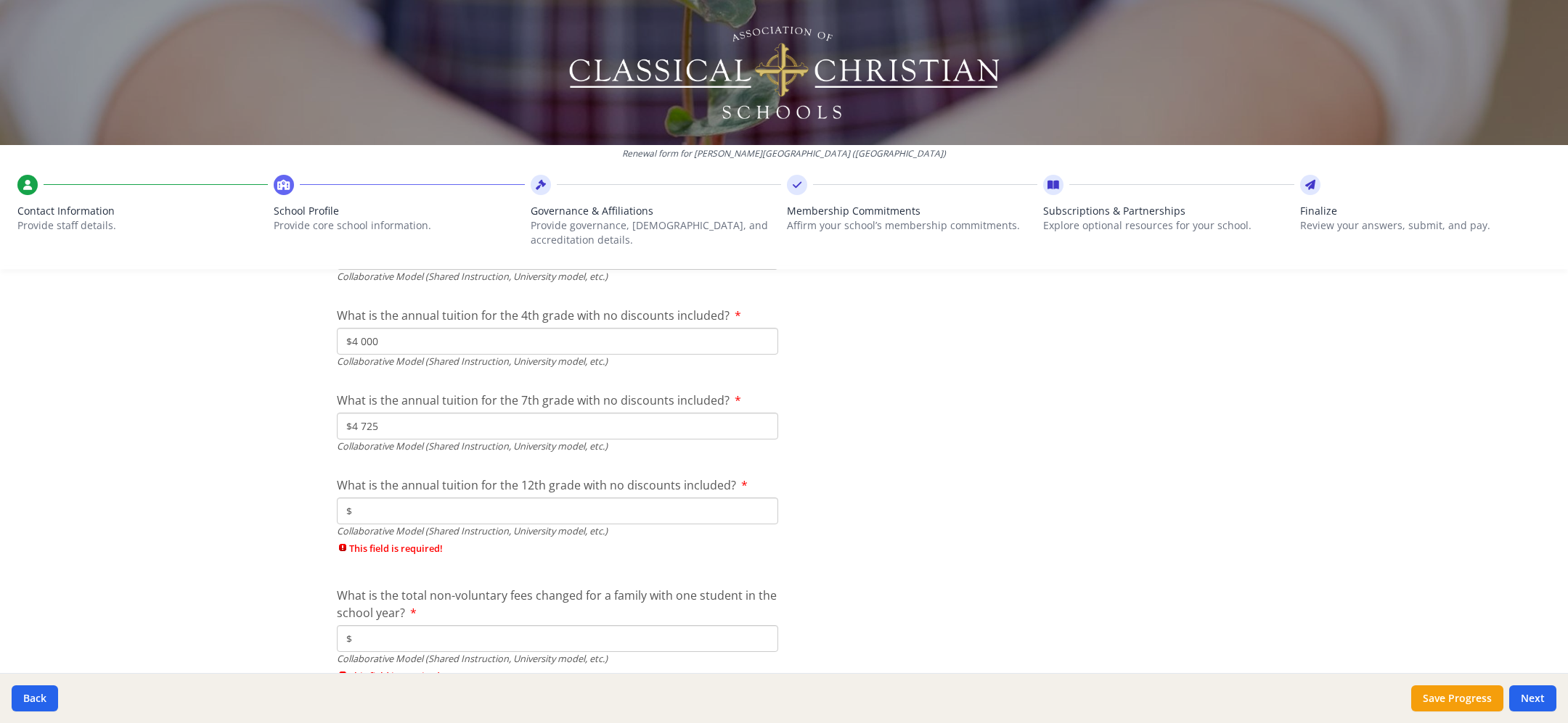
scroll to position [4695, 0]
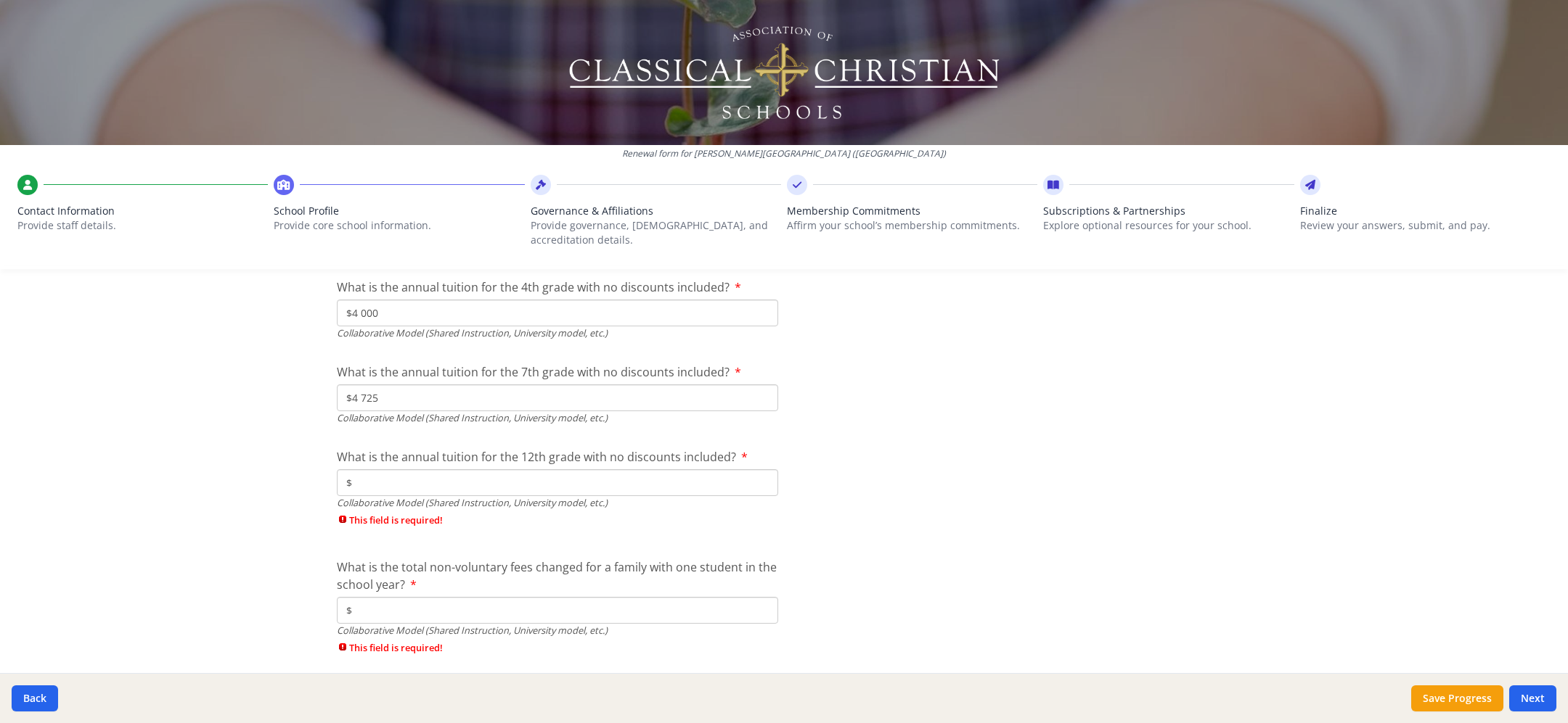
type input "$4 725"
click at [677, 473] on input "$" at bounding box center [557, 482] width 441 height 27
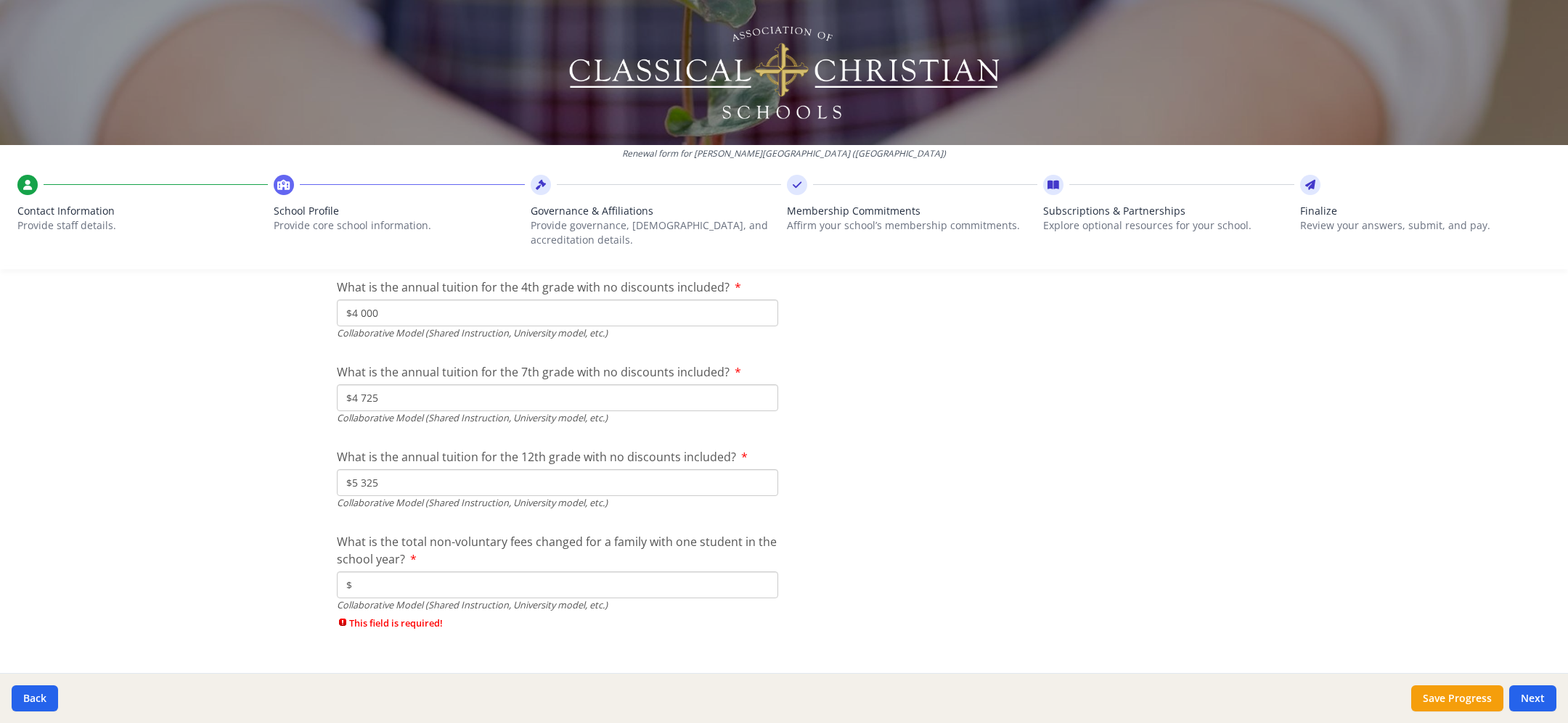
scroll to position [4714, 0]
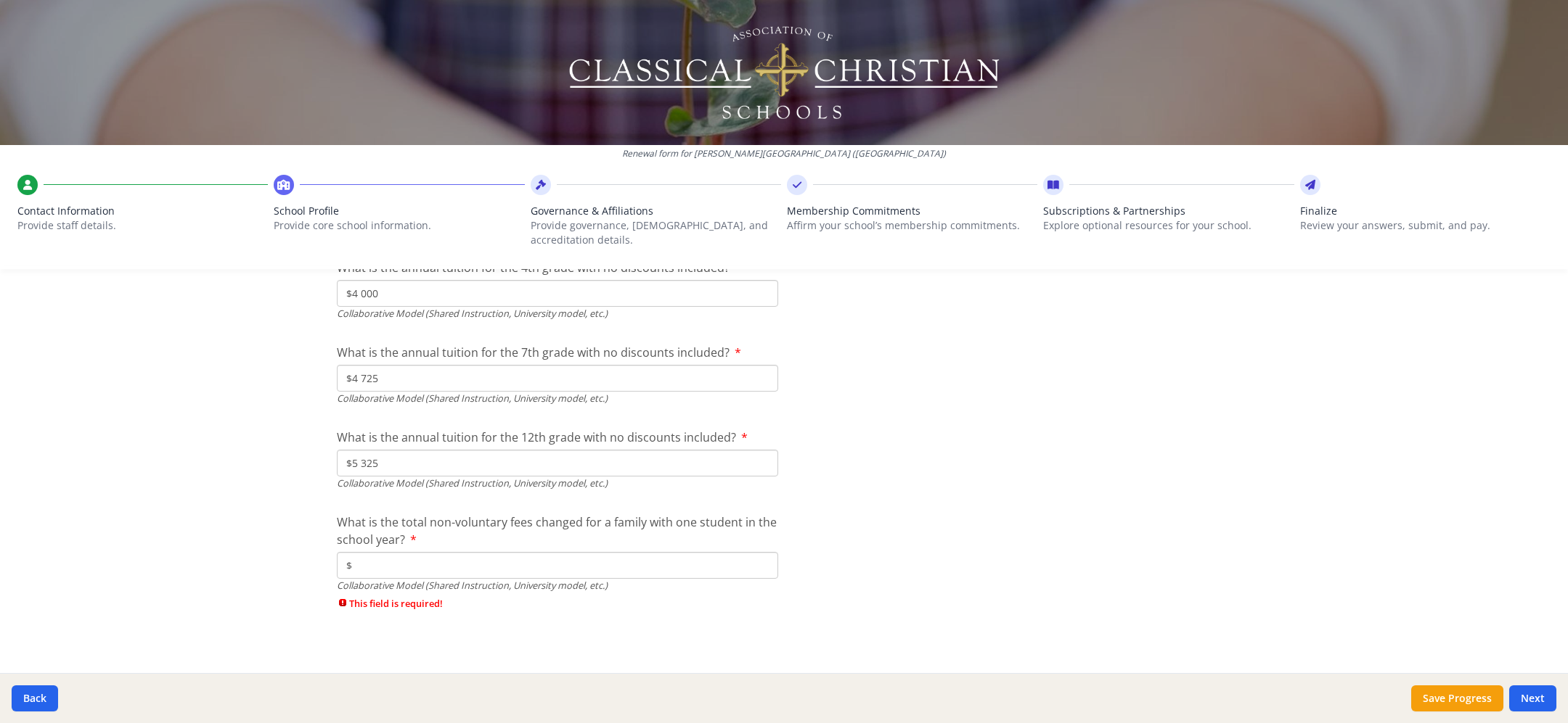
type input "$5 325"
click at [625, 556] on input "$" at bounding box center [557, 565] width 441 height 27
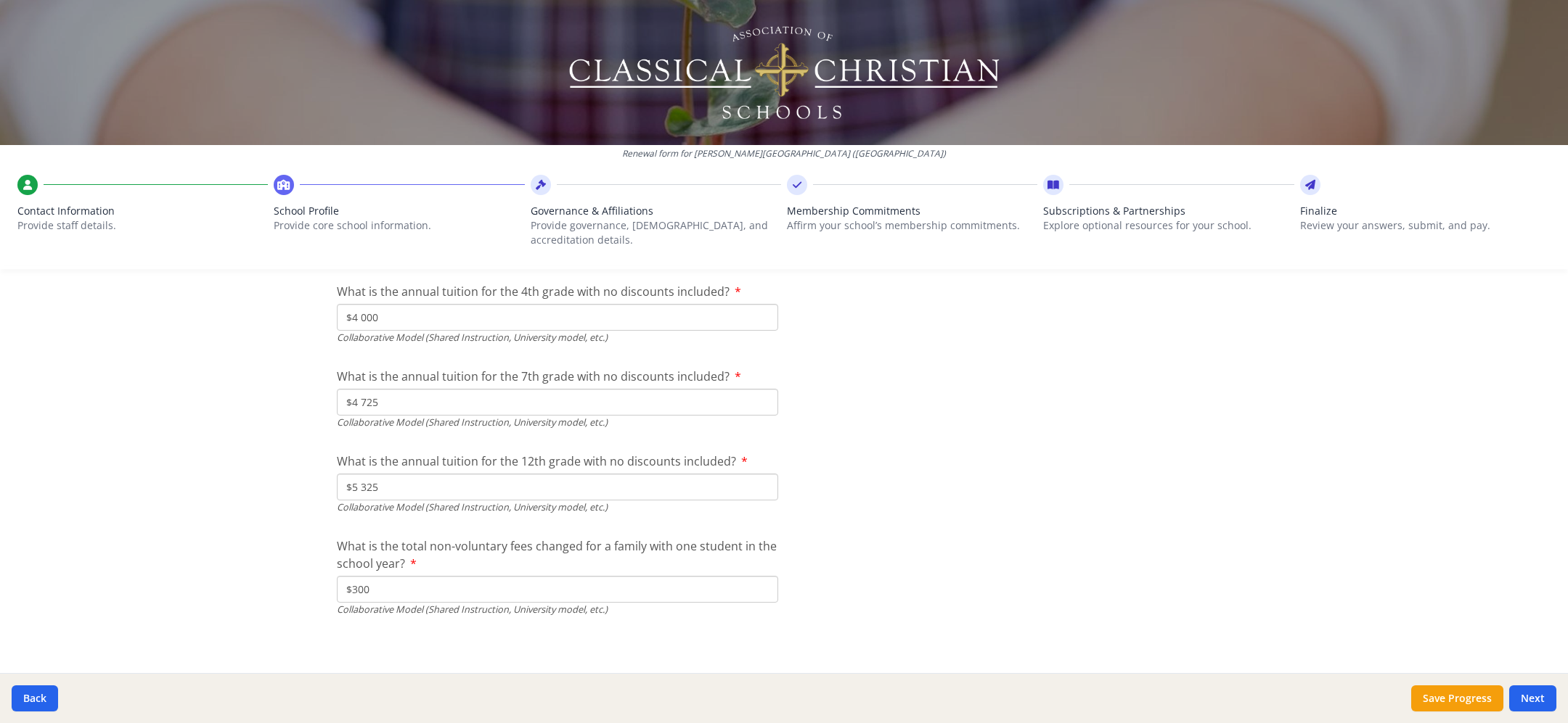
type input "$300"
click at [1437, 693] on button "Save Progress" at bounding box center [1456, 698] width 92 height 26
click at [1535, 699] on button "Next" at bounding box center [1533, 698] width 47 height 26
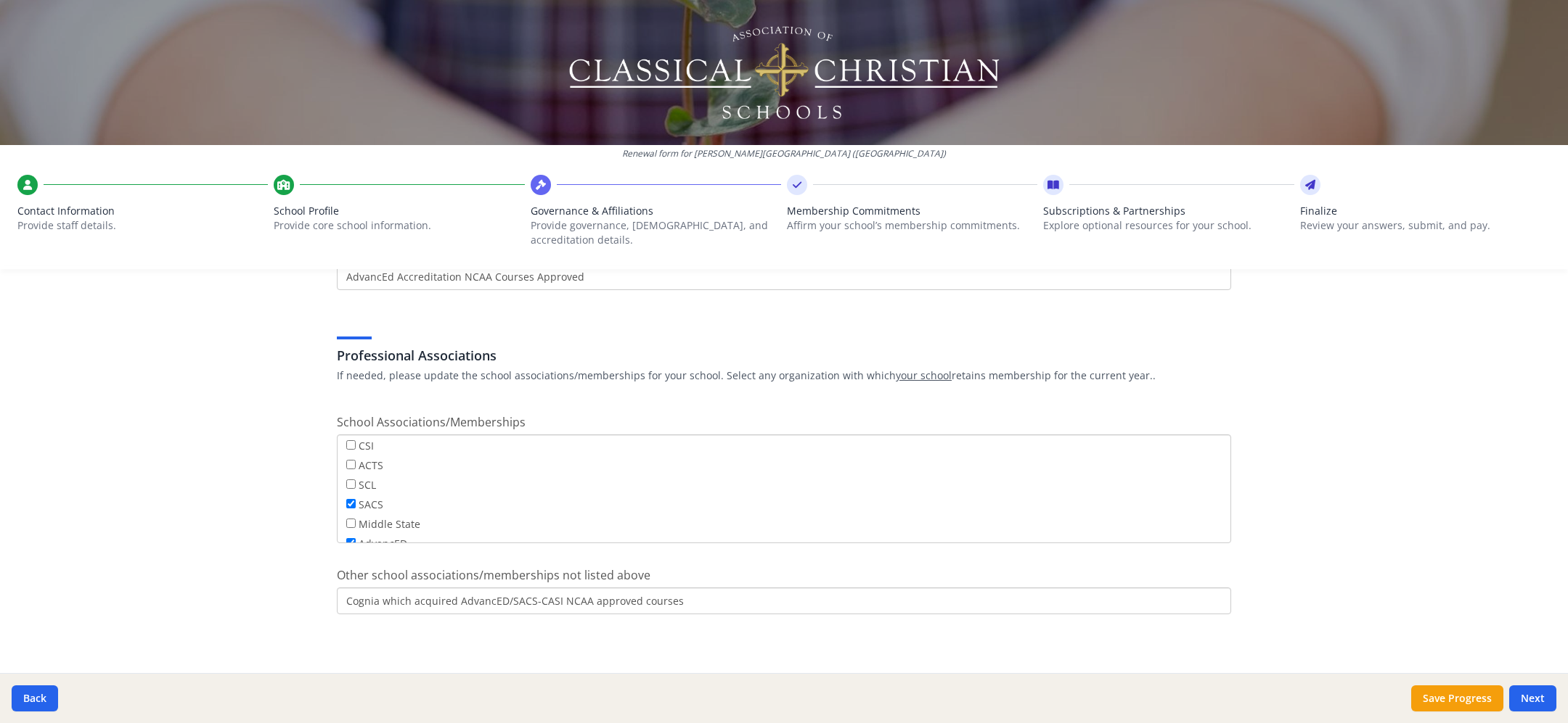
scroll to position [44, 0]
click at [353, 479] on input "SCL" at bounding box center [351, 481] width 10 height 10
checkbox input "true"
click at [1524, 695] on button "Next" at bounding box center [1533, 698] width 47 height 26
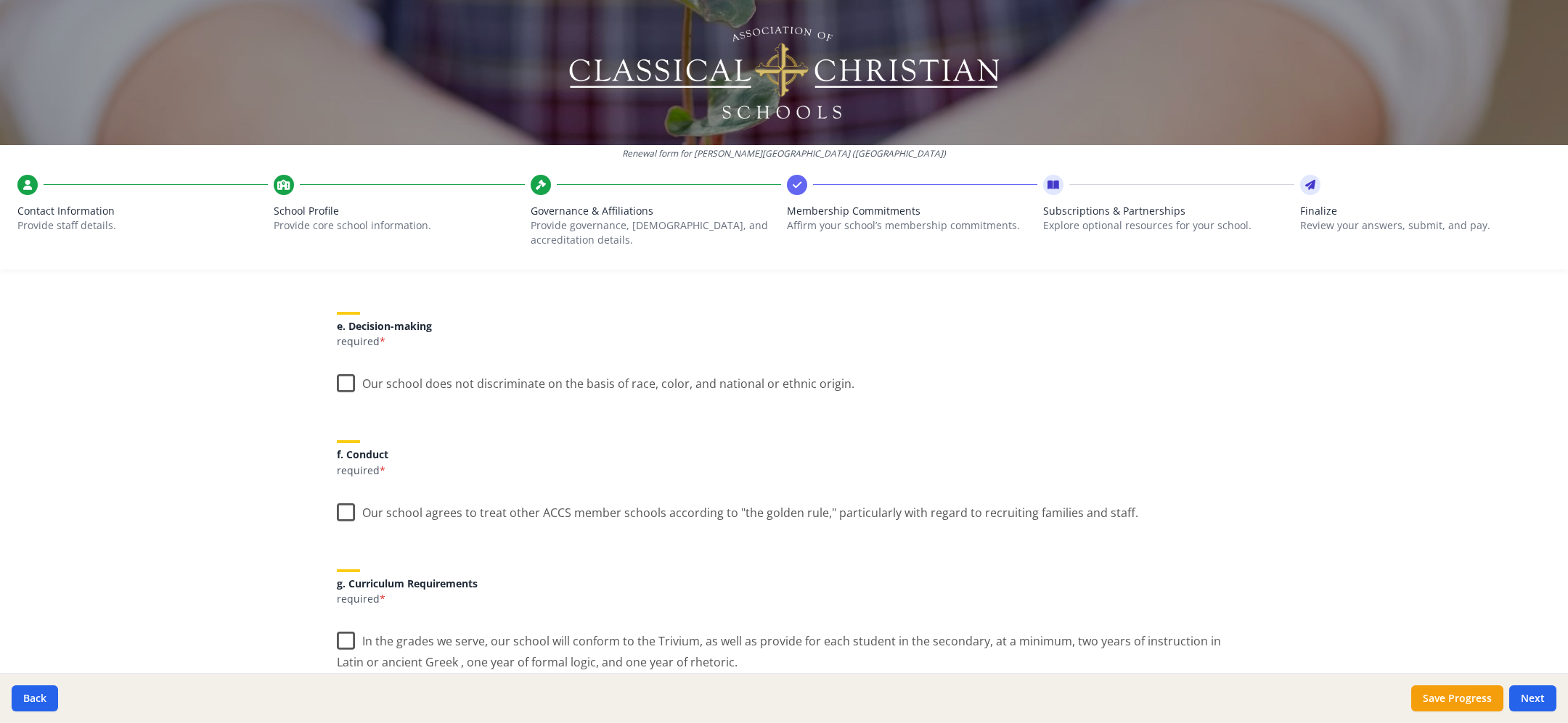
click at [348, 387] on label "Our school does not discriminate on the basis of race, color, and national or e…" at bounding box center [595, 380] width 518 height 32
click at [0, 0] on input "Our school does not discriminate on the basis of race, color, and national or e…" at bounding box center [0, 0] width 0 height 0
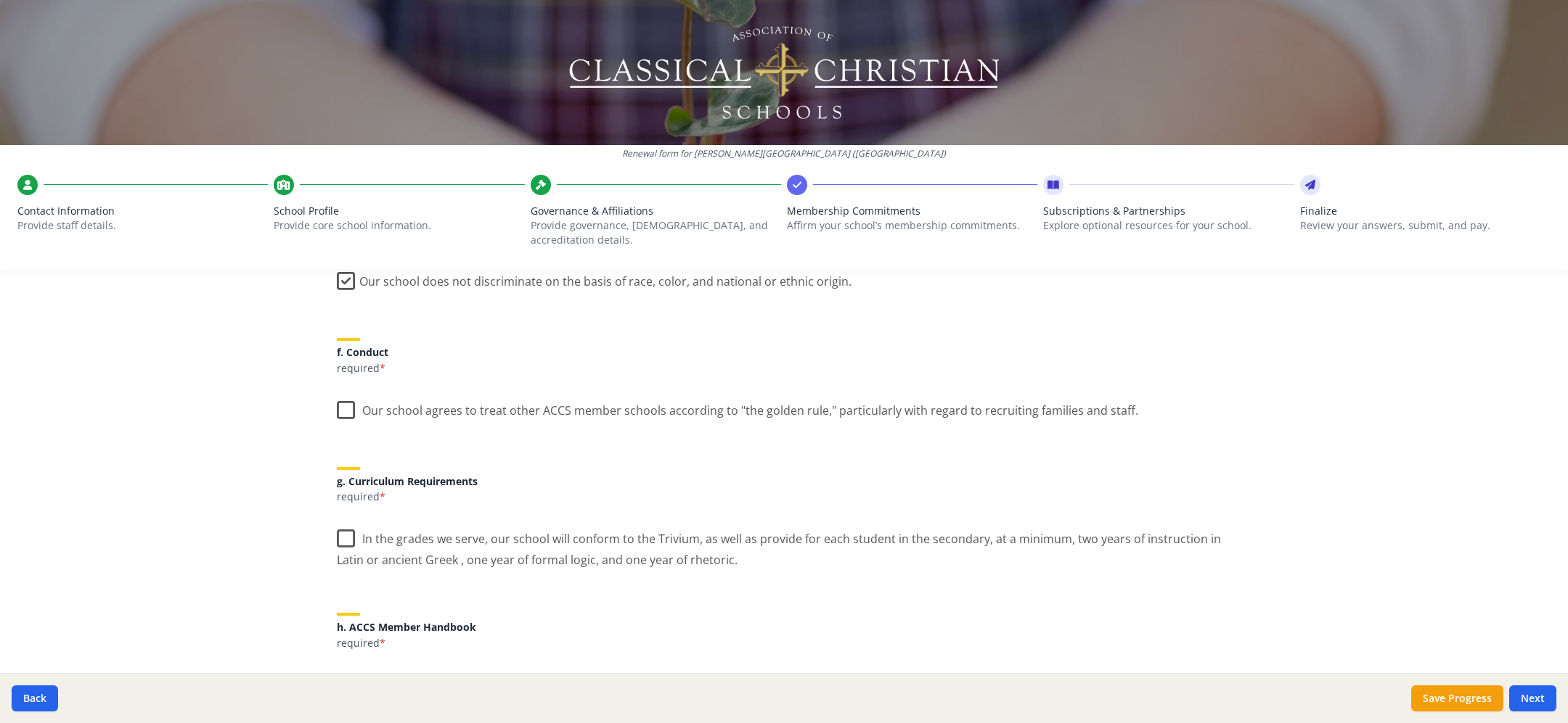
scroll to position [910, 0]
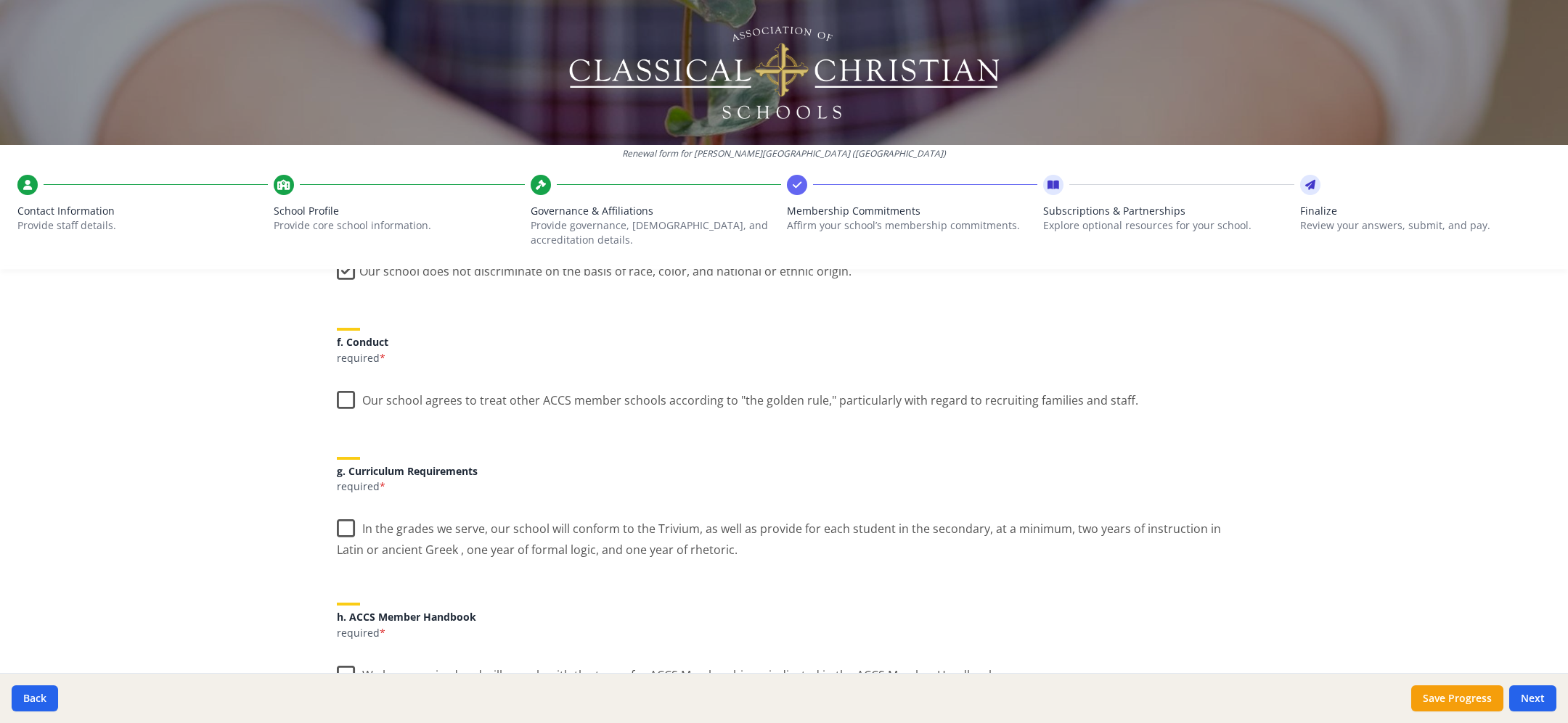
click at [349, 398] on label "Our school agrees to treat other ACCS member schools according to "the golden r…" at bounding box center [737, 397] width 802 height 32
click at [0, 0] on input "Our school agrees to treat other ACCS member schools according to "the golden r…" at bounding box center [0, 0] width 0 height 0
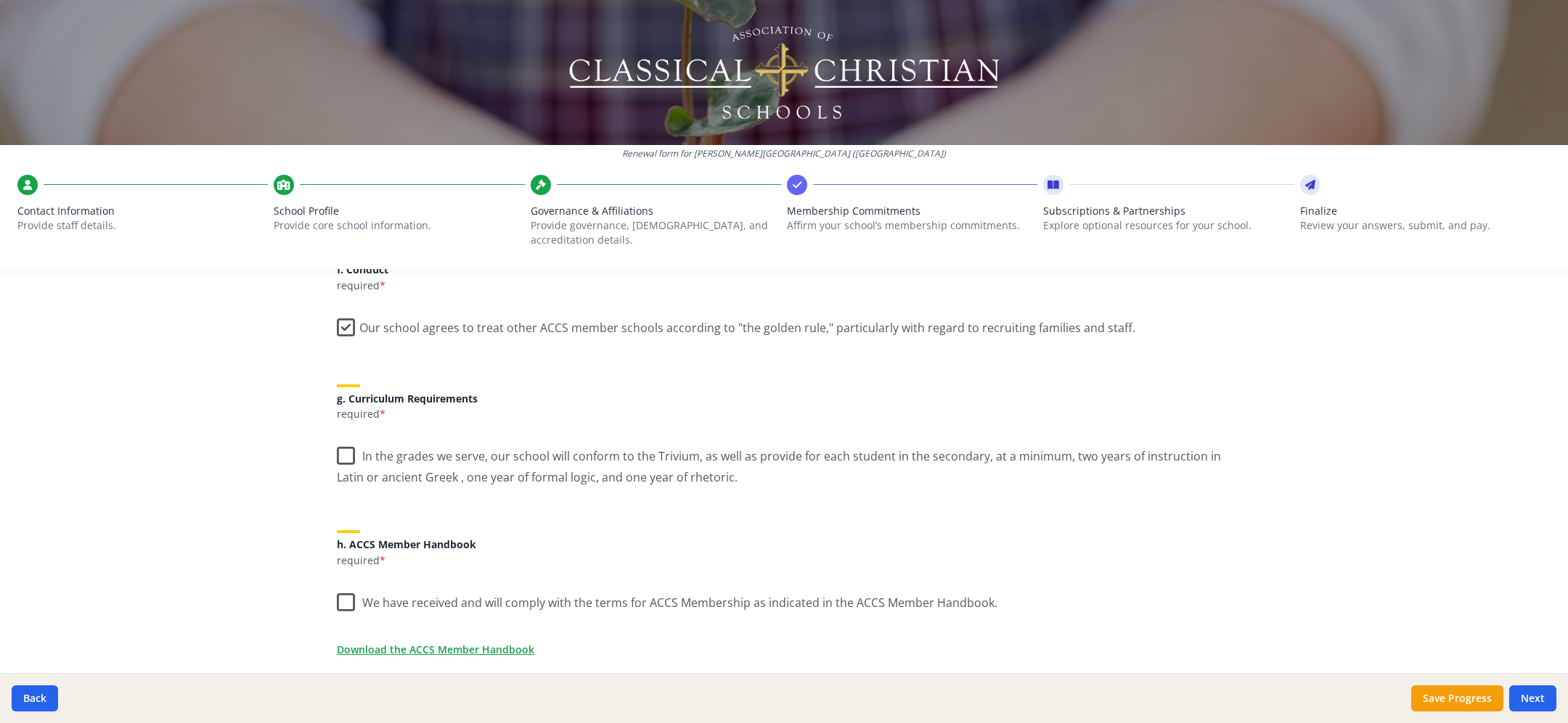
scroll to position [986, 0]
click at [351, 447] on label "In the grades we serve, our school will conform to the Trivium, as well as prov…" at bounding box center [783, 458] width 894 height 48
click at [0, 0] on input "In the grades we serve, our school will conform to the Trivium, as well as prov…" at bounding box center [0, 0] width 0 height 0
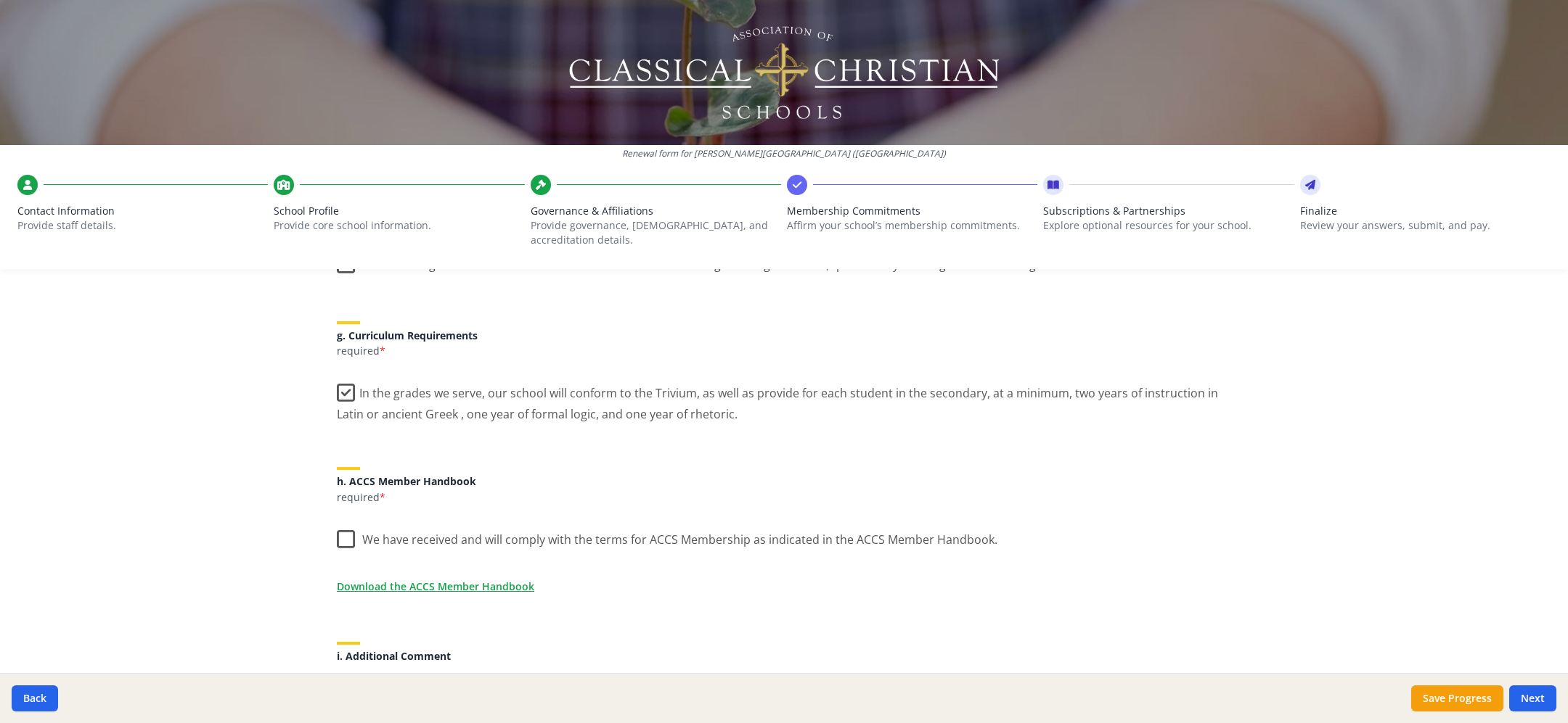
scroll to position [1047, 0]
click at [352, 536] on label "We have received and will comply with the terms for ACCS Membership as indicate…" at bounding box center [666, 535] width 660 height 32
click at [0, 0] on input "We have received and will comply with the terms for ACCS Membership as indicate…" at bounding box center [0, 0] width 0 height 0
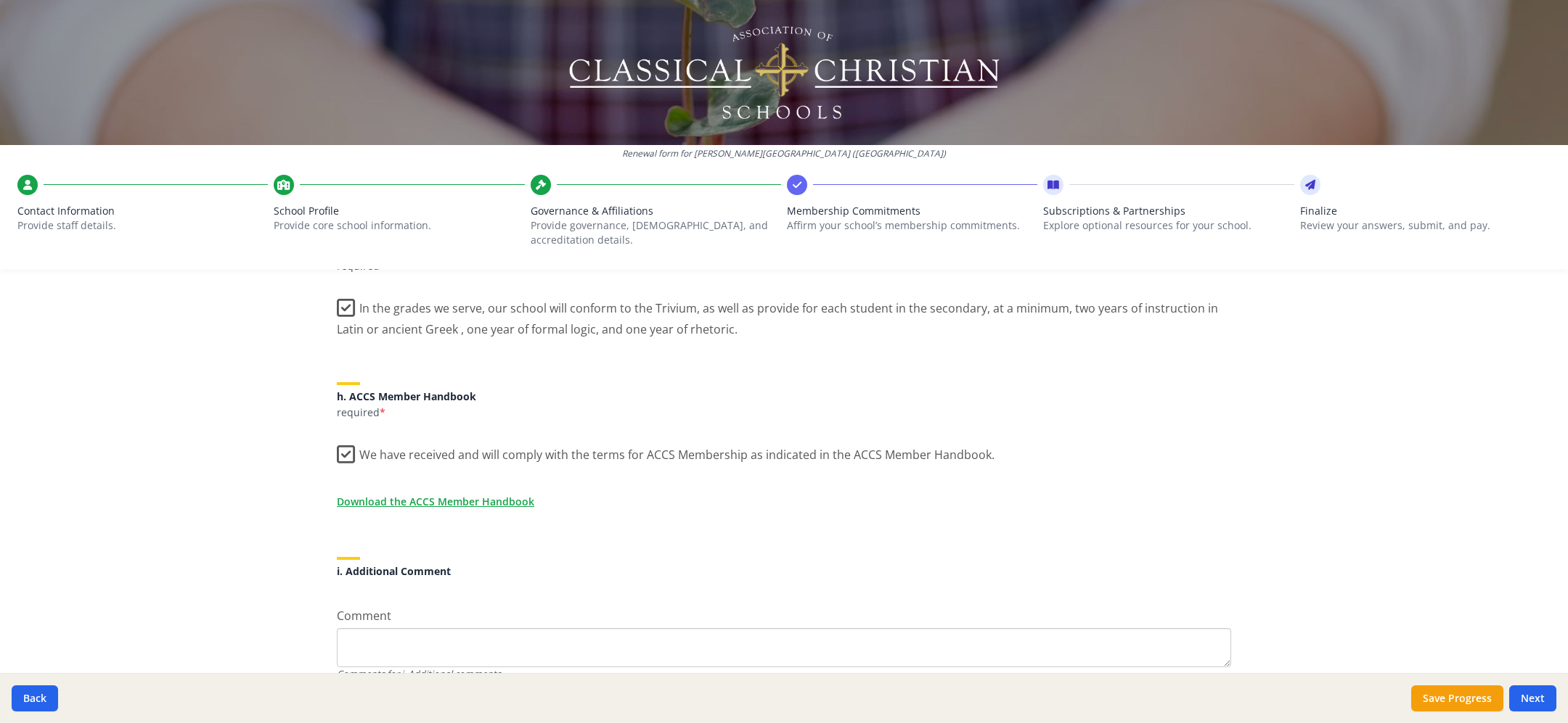
scroll to position [1135, 0]
click at [450, 496] on link "Download the ACCS Member Handbook" at bounding box center [438, 496] width 198 height 15
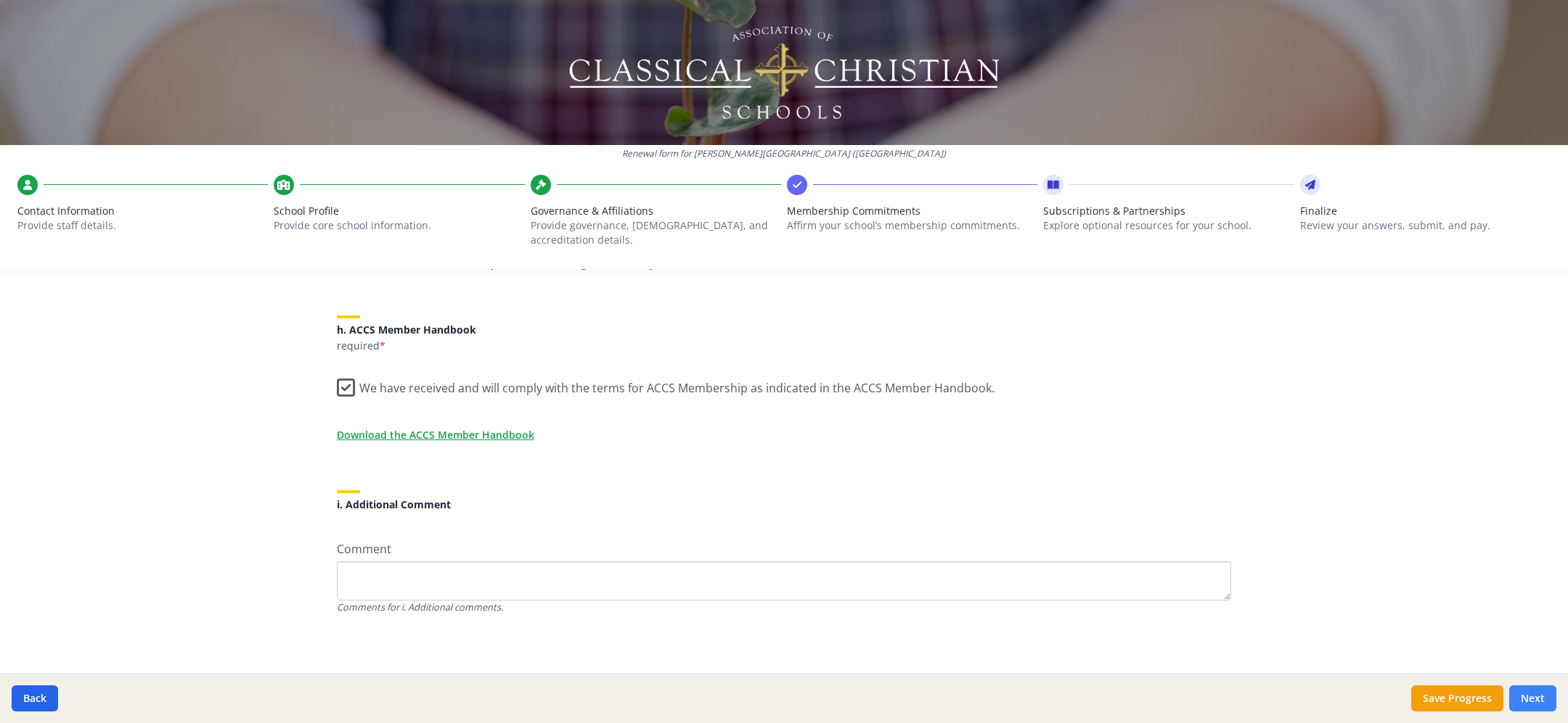
click at [1527, 694] on button "Next" at bounding box center [1533, 698] width 47 height 26
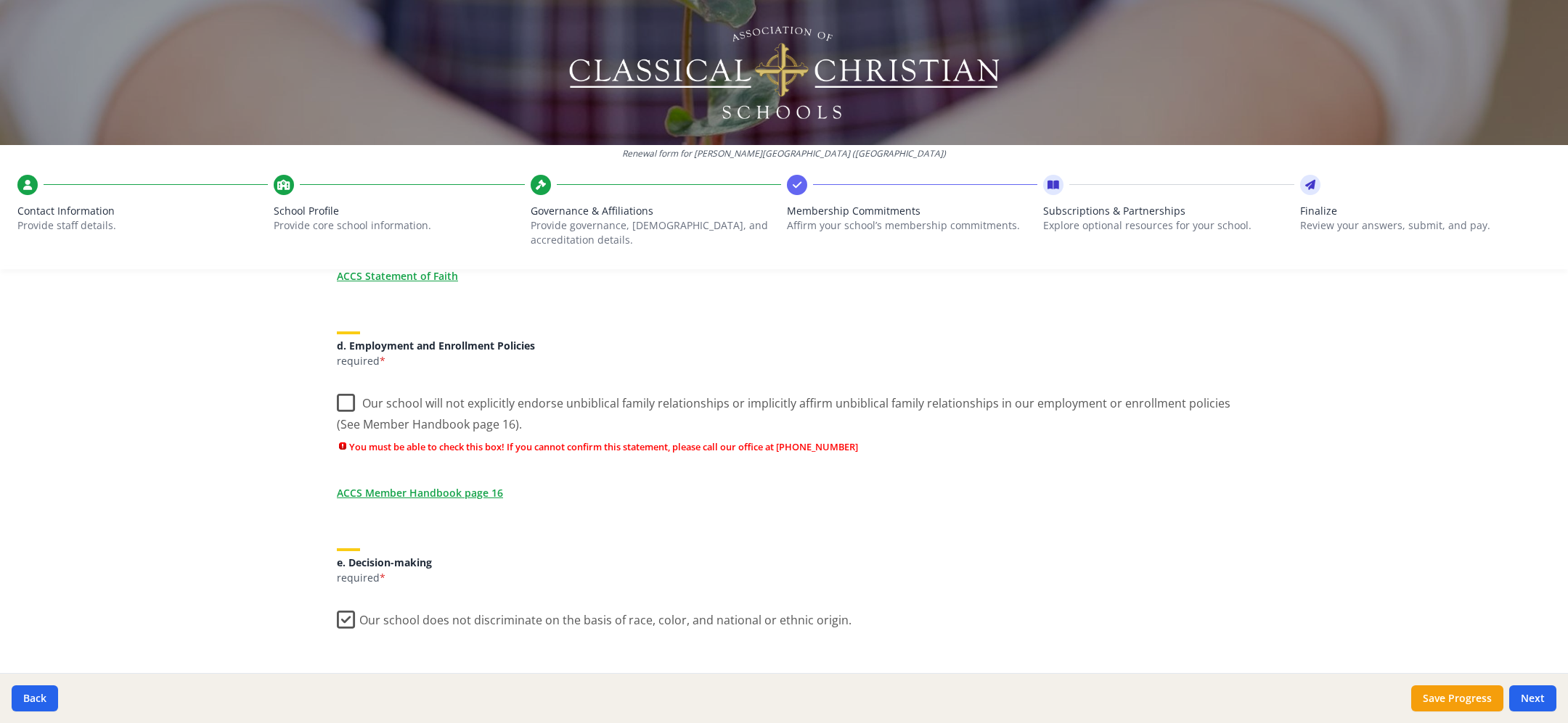
scroll to position [642, 0]
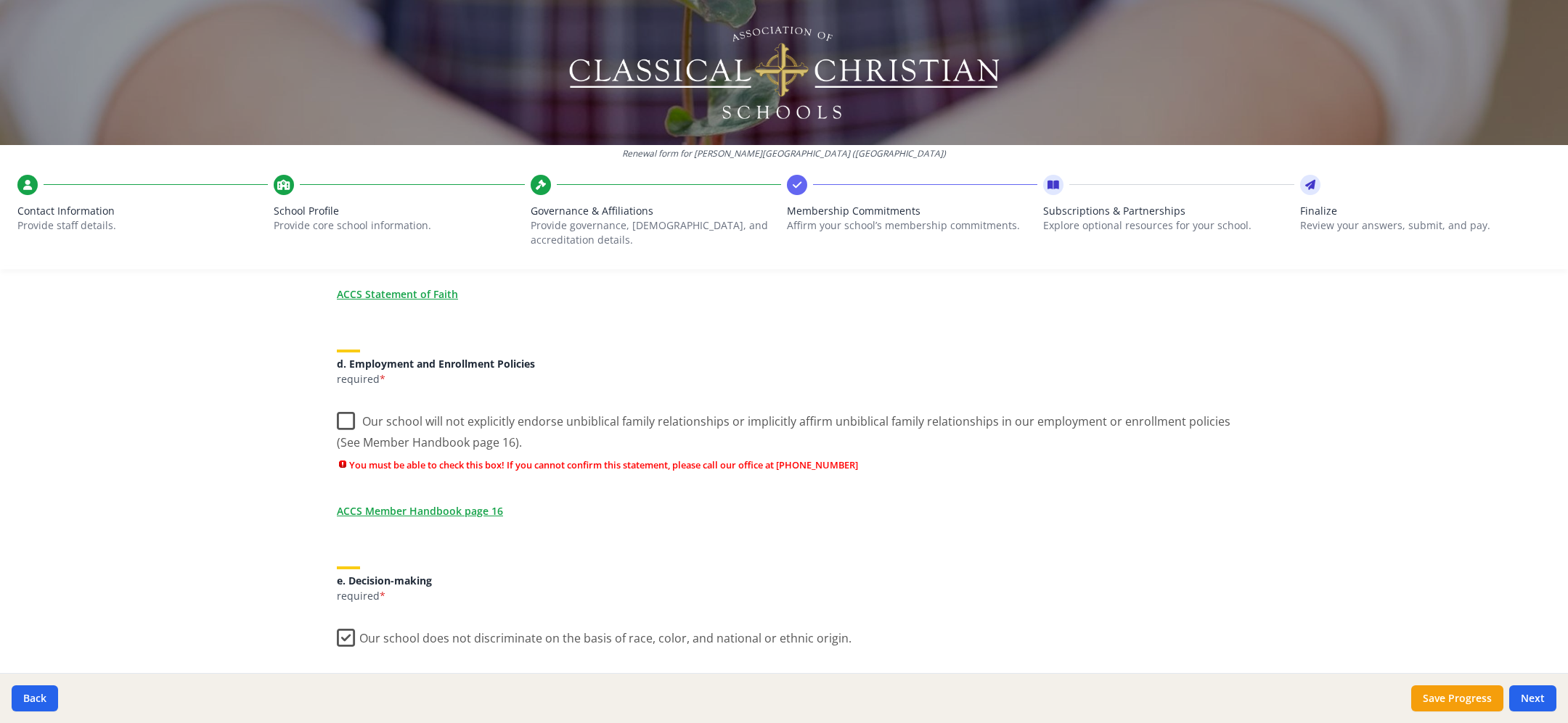
click at [344, 423] on label "Our school will not explicitly endorse unbiblical family relationships or impli…" at bounding box center [783, 426] width 894 height 48
click at [0, 0] on input "Our school will not explicitly endorse unbiblical family relationships or impli…" at bounding box center [0, 0] width 0 height 0
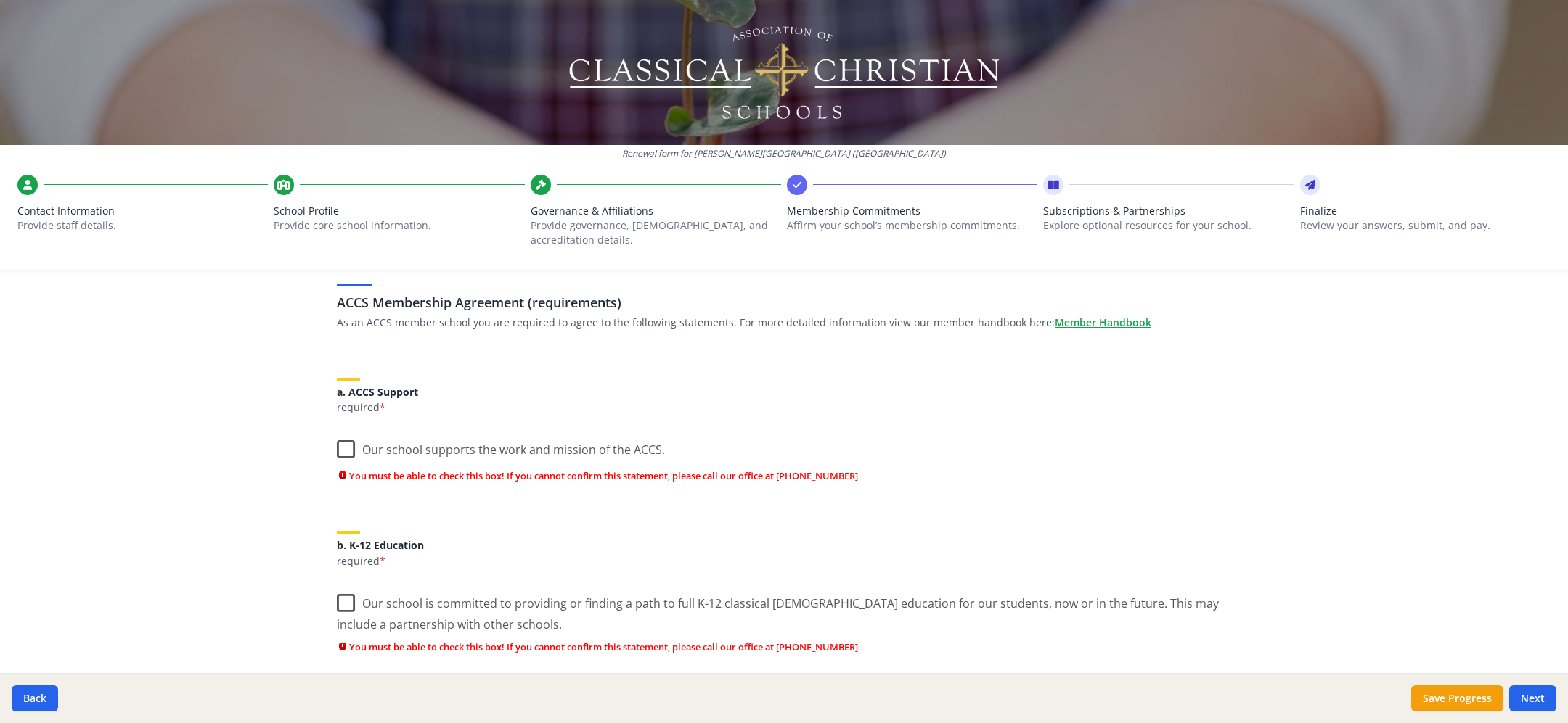
scroll to position [70, 0]
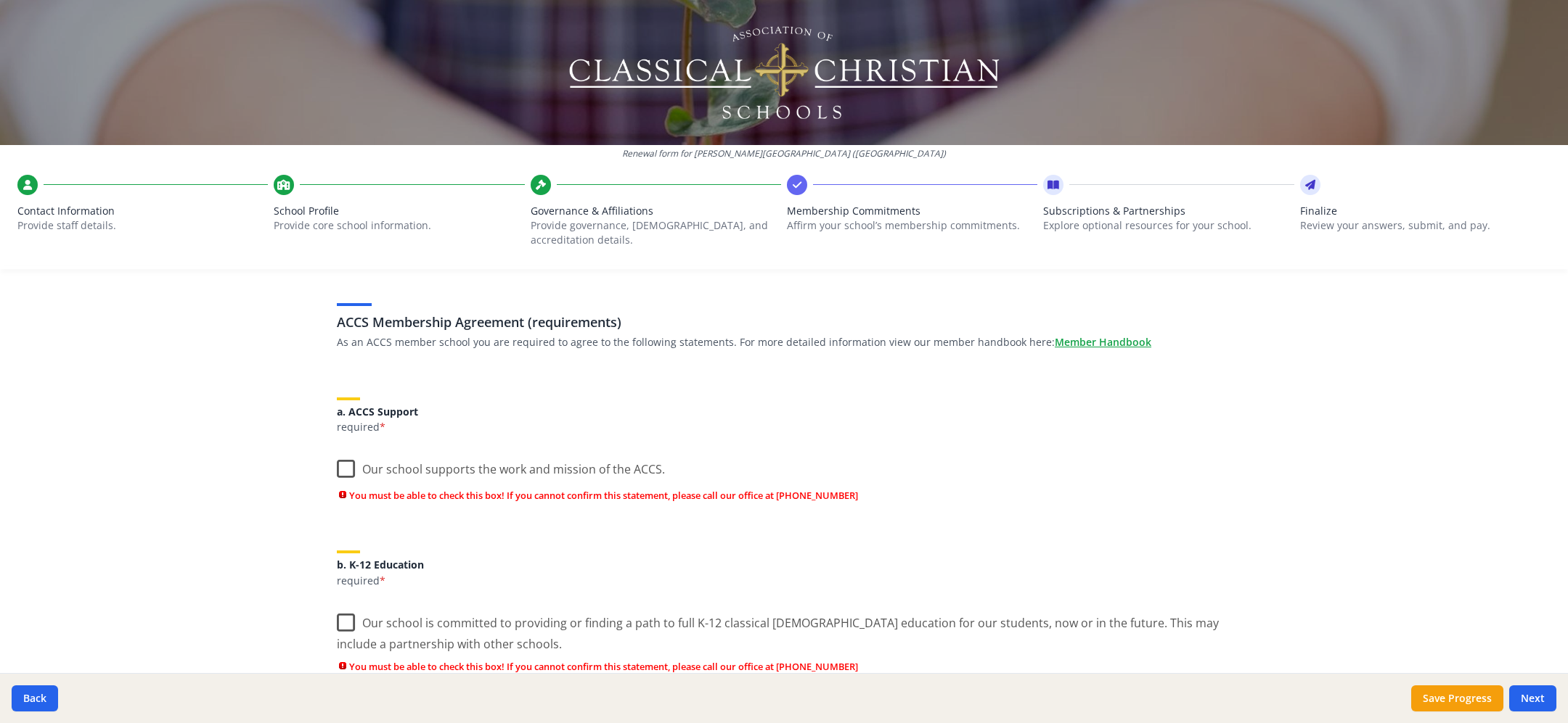
click at [347, 465] on label "Our school supports the work and mission of the ACCS." at bounding box center [500, 466] width 328 height 32
click at [0, 0] on input "Our school supports the work and mission of the ACCS." at bounding box center [0, 0] width 0 height 0
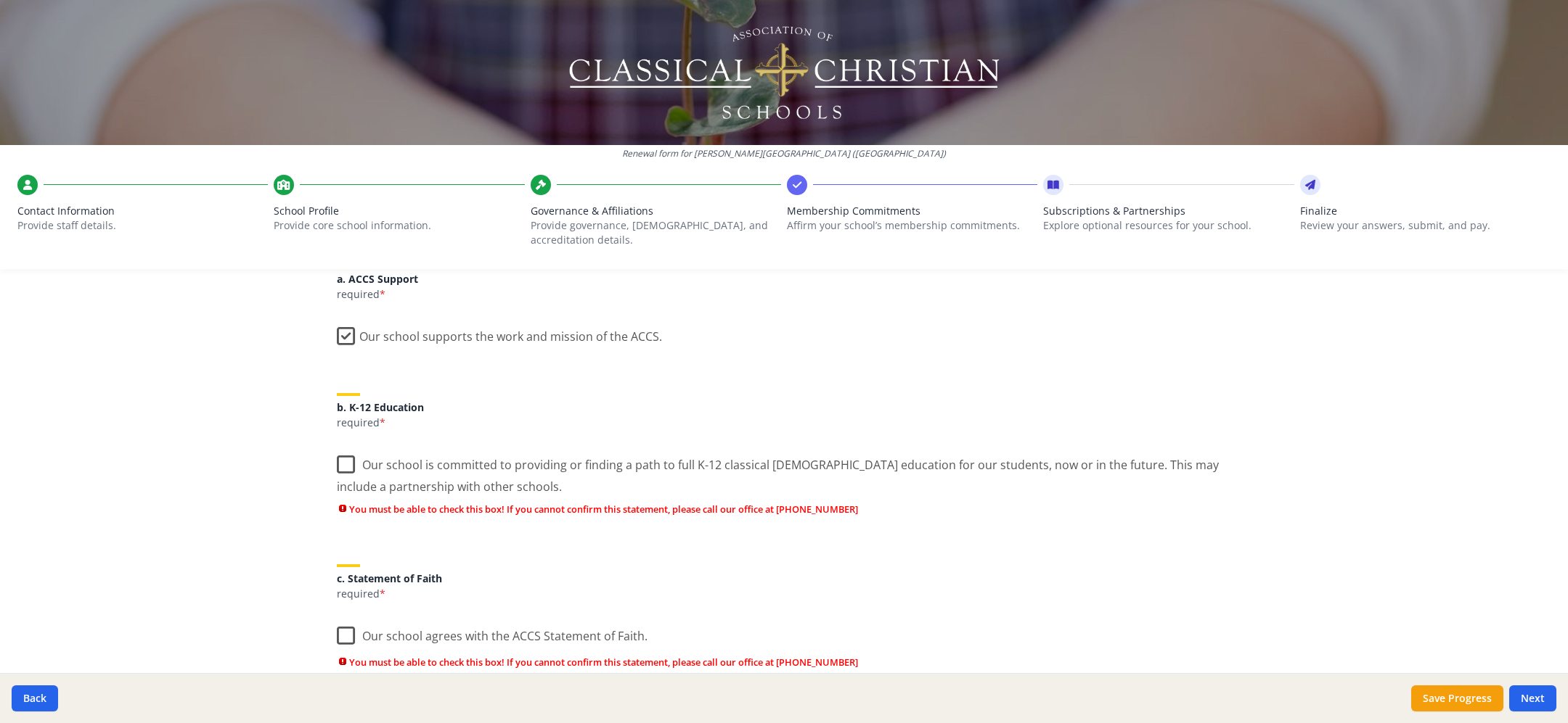
click at [347, 465] on label "Our school is committed to providing or finding a path to full K-12 classical […" at bounding box center [783, 470] width 894 height 48
click at [0, 0] on input "Our school is committed to providing or finding a path to full K-12 classical […" at bounding box center [0, 0] width 0 height 0
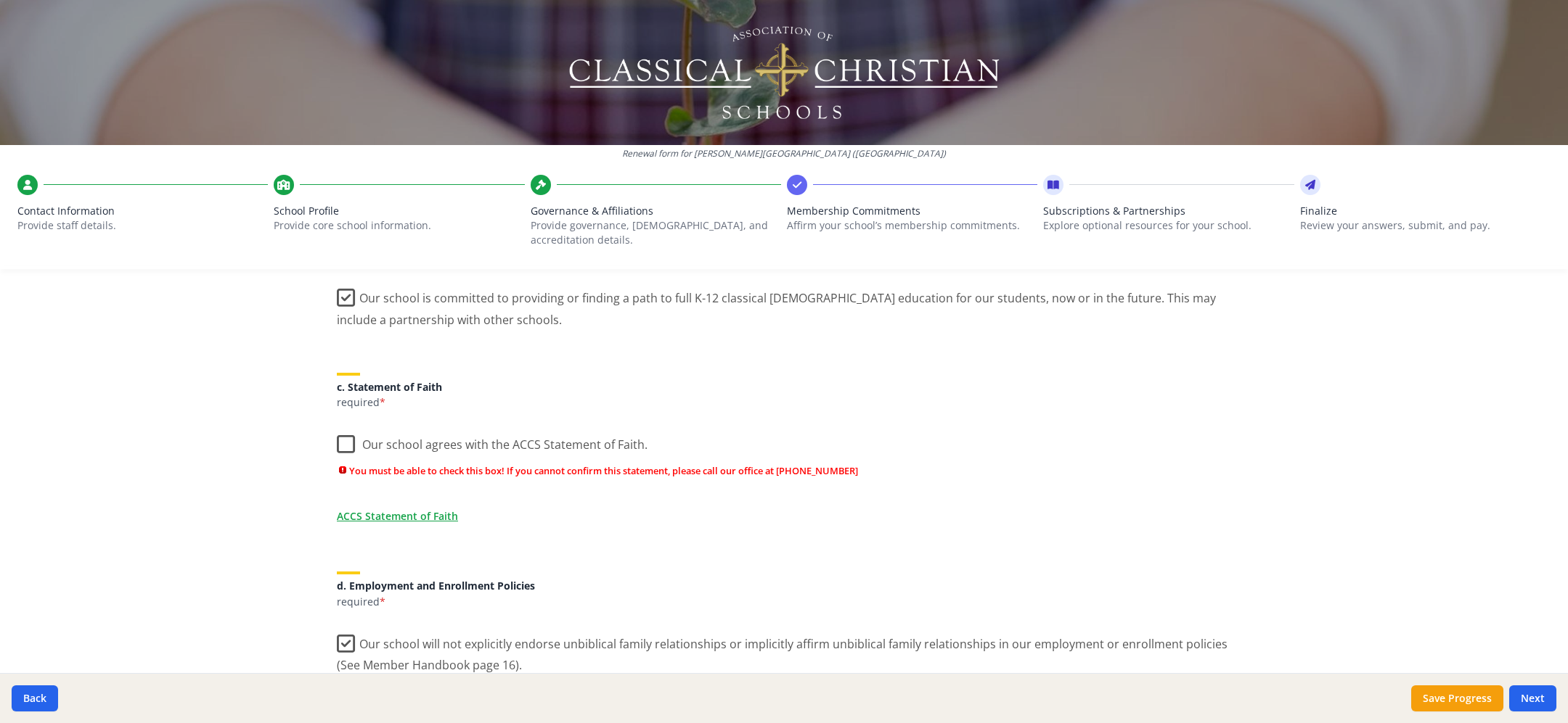
scroll to position [377, 0]
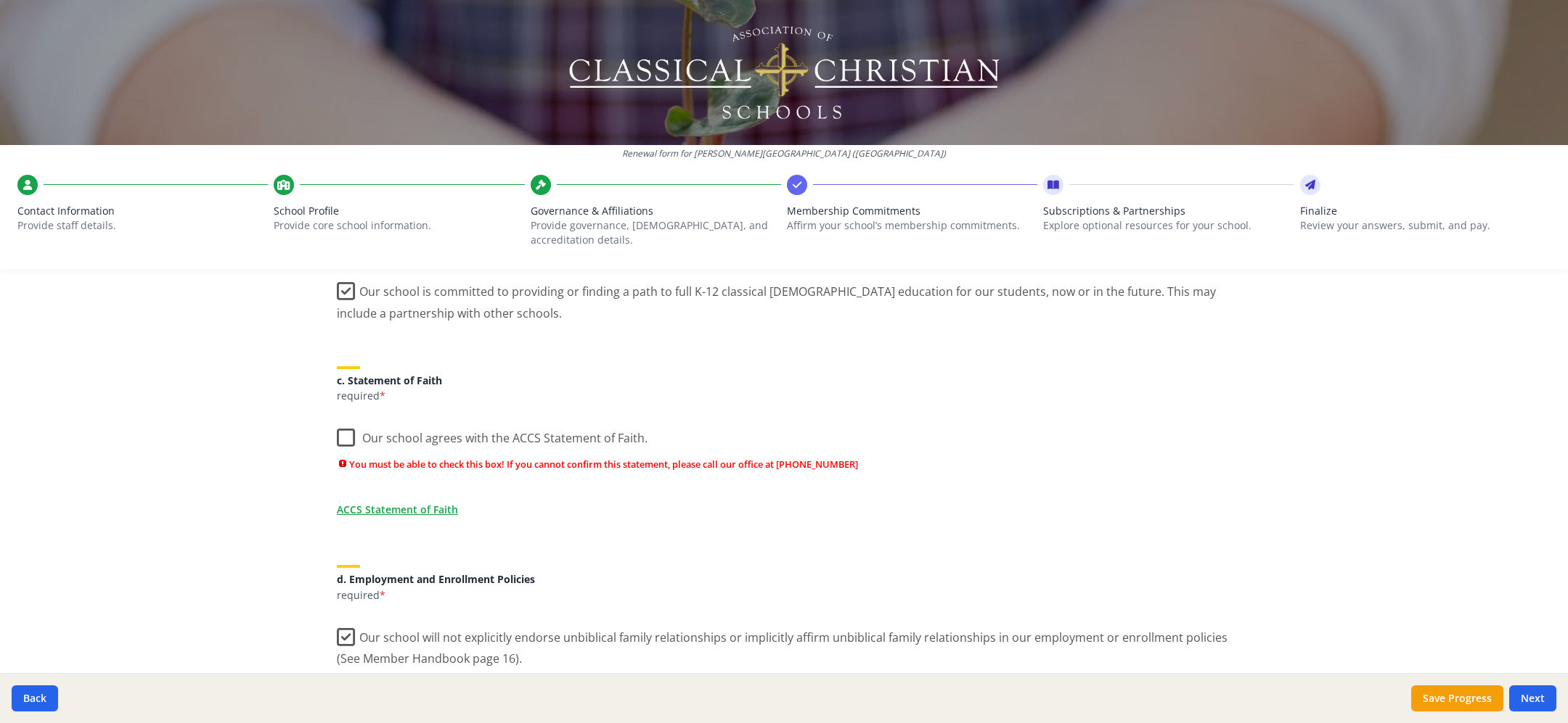
click at [345, 435] on label "Our school agrees with the ACCS Statement of Faith." at bounding box center [491, 435] width 310 height 32
click at [0, 0] on input "Our school agrees with the ACCS Statement of Faith." at bounding box center [0, 0] width 0 height 0
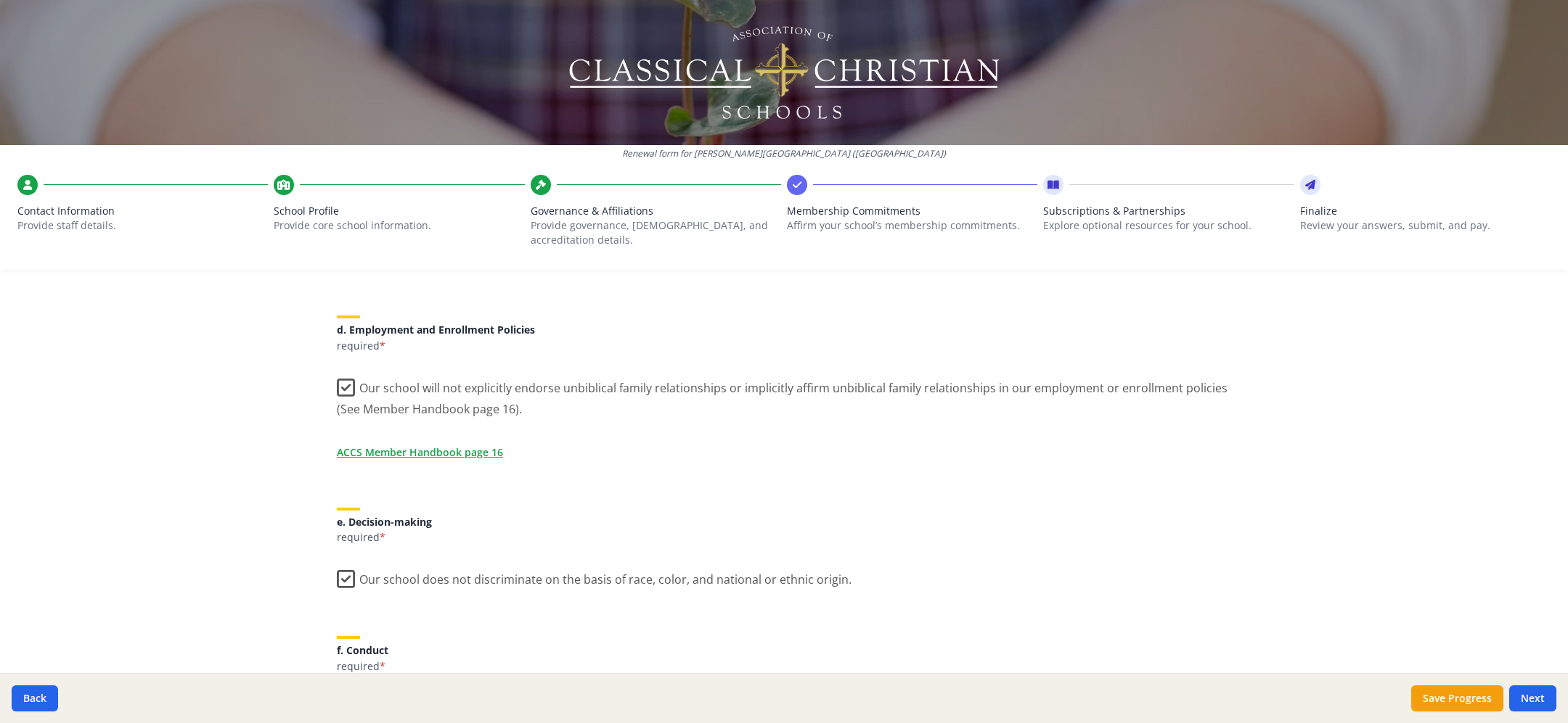
scroll to position [618, 0]
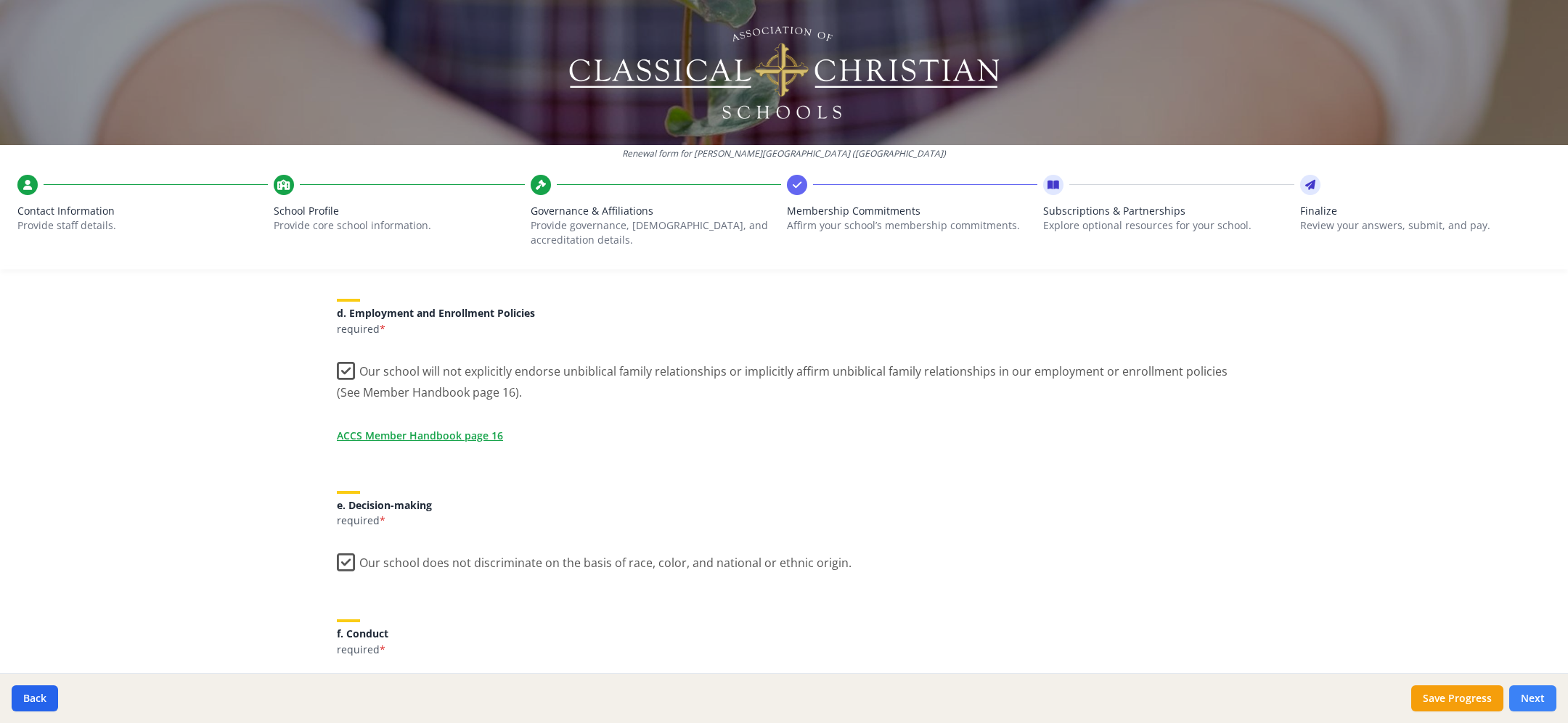
click at [1525, 690] on button "Next" at bounding box center [1533, 698] width 47 height 26
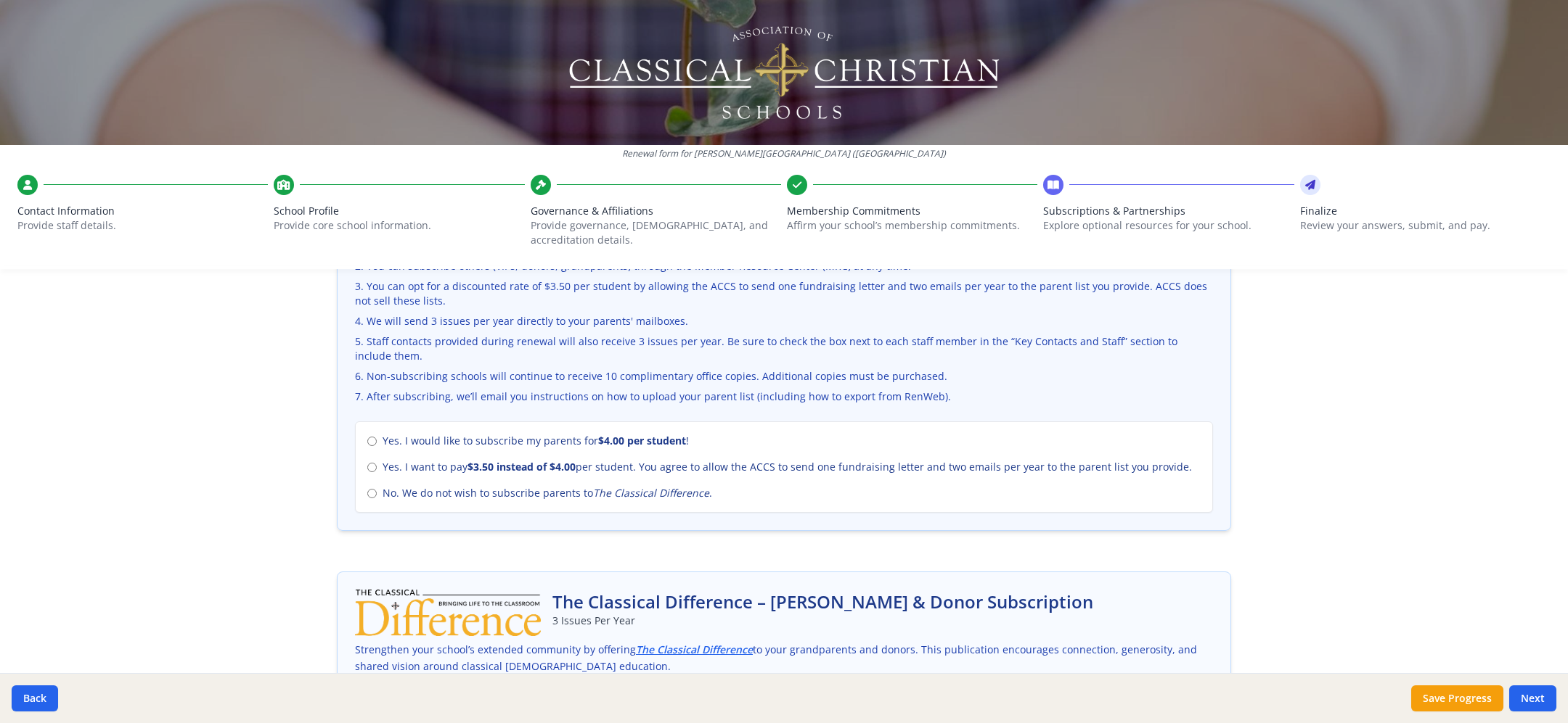
scroll to position [535, 0]
click at [445, 485] on span "No. We do not wish to subscribe parents to The Classical Difference ." at bounding box center [547, 489] width 330 height 15
click at [377, 485] on input "No. We do not wish to subscribe parents to The Classical Difference ." at bounding box center [372, 489] width 10 height 10
radio input "true"
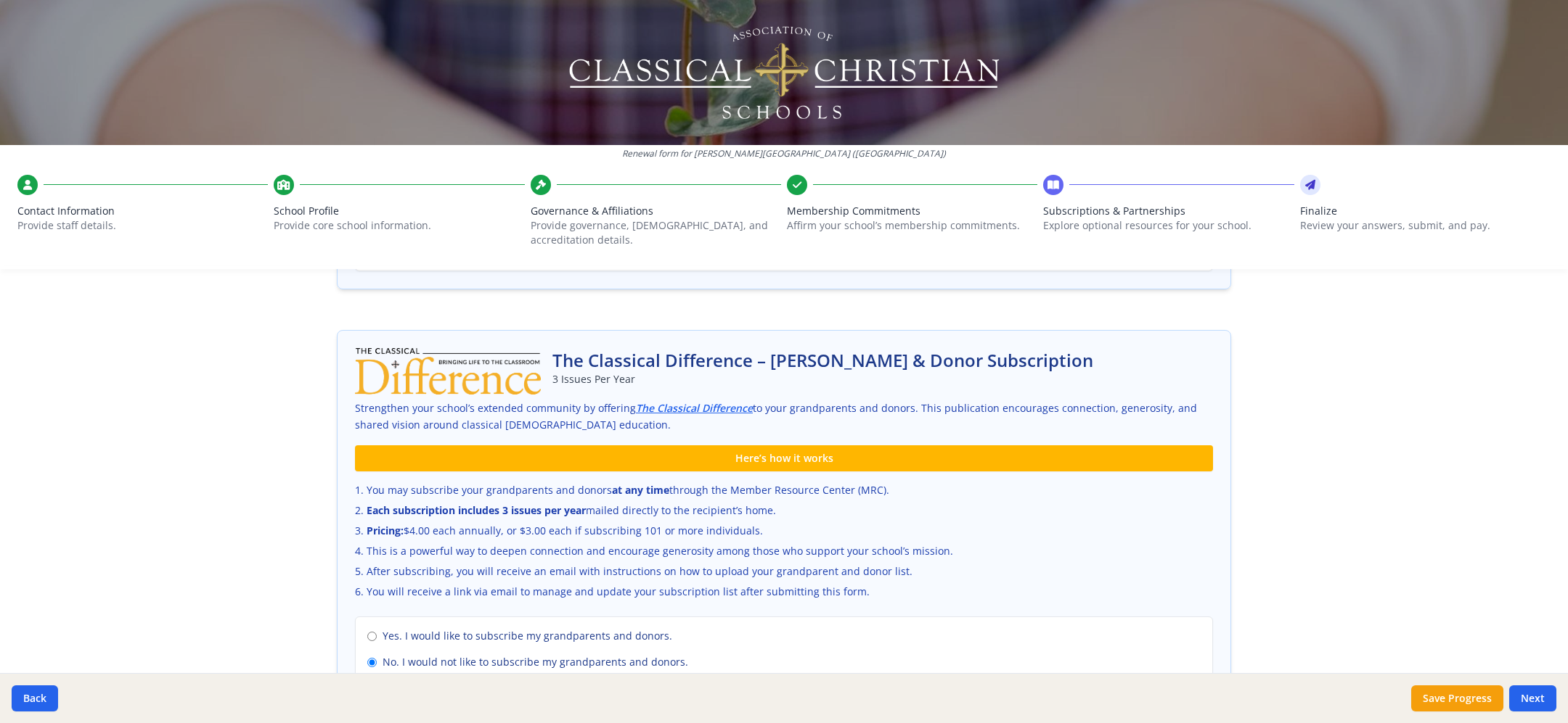
scroll to position [931, 0]
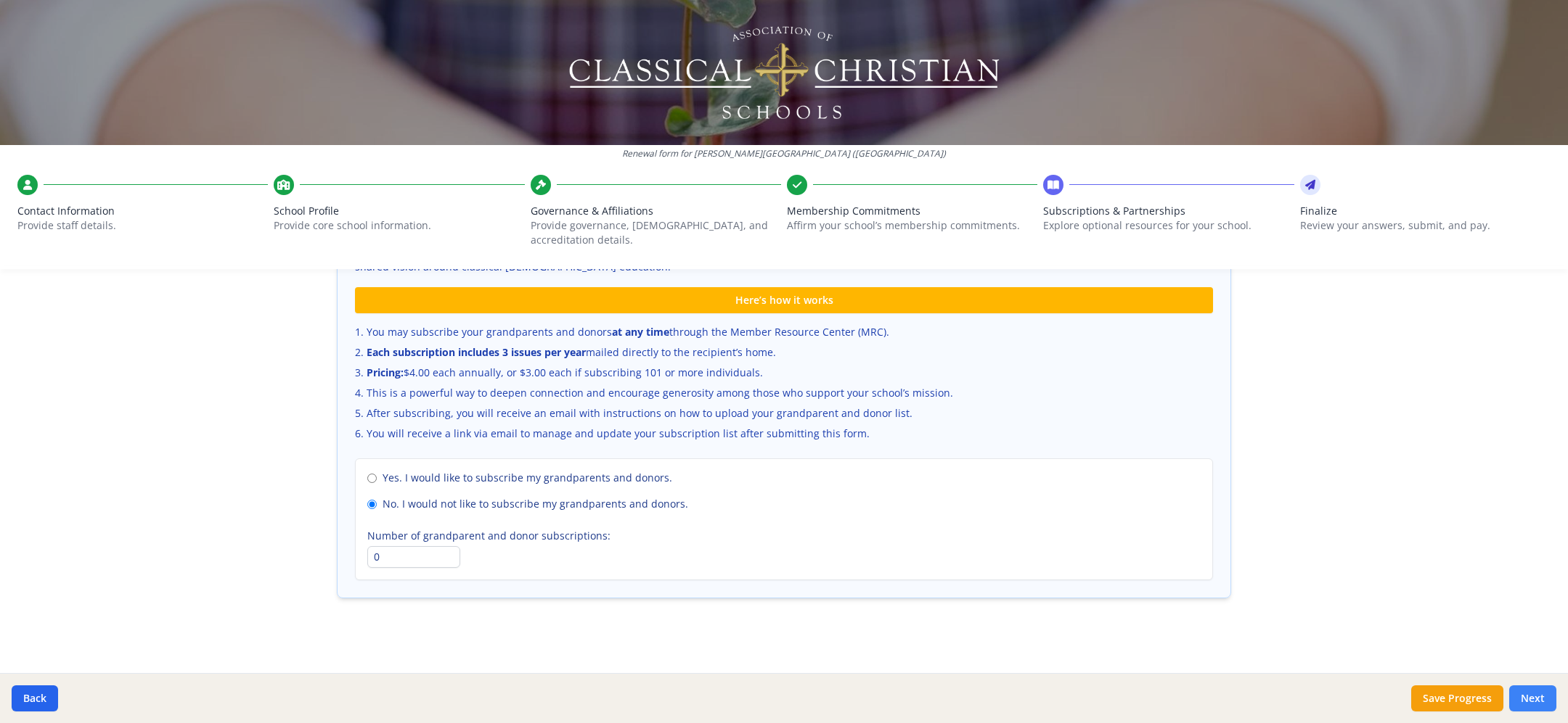
click at [1548, 696] on button "Next" at bounding box center [1533, 698] width 47 height 26
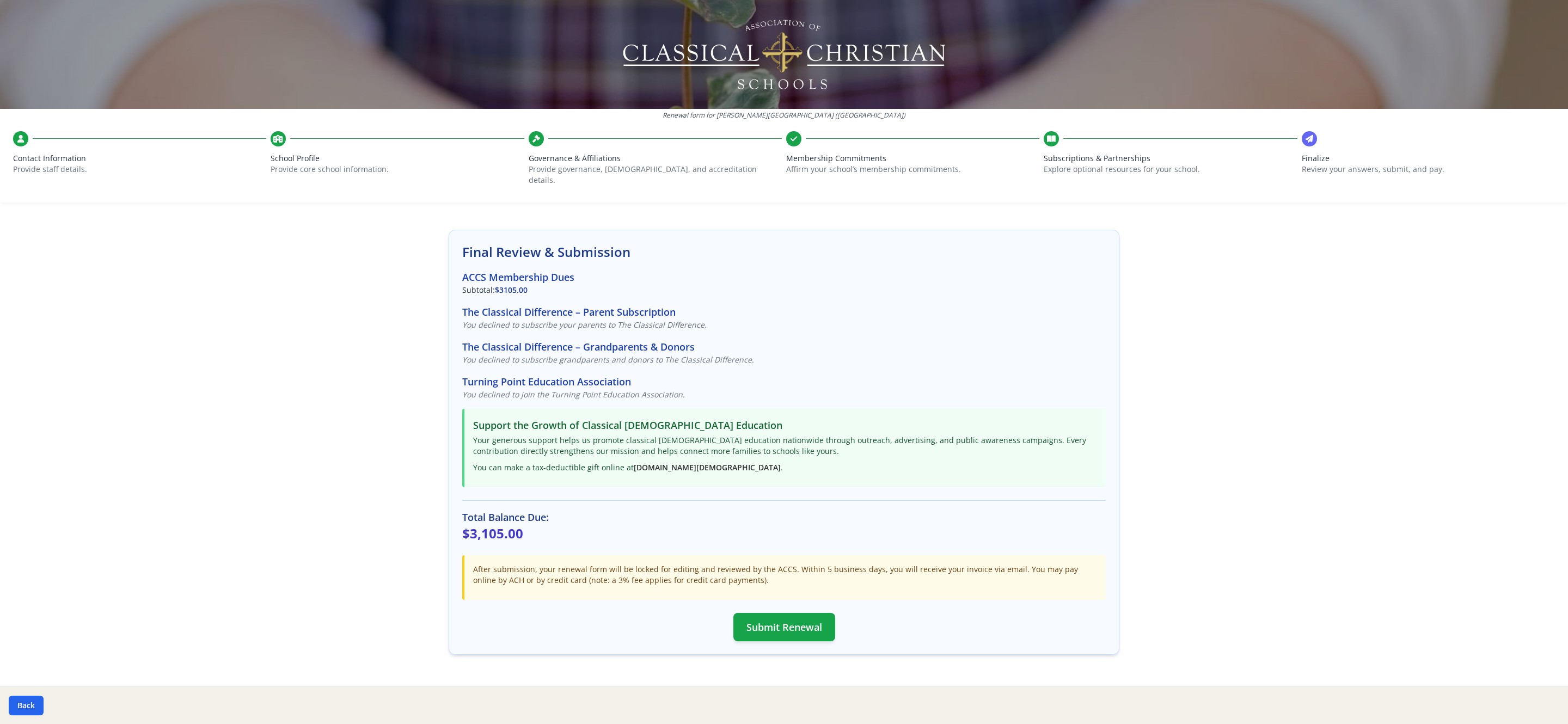
scroll to position [36, 0]
click at [822, 542] on button "Submit Renewal" at bounding box center [784, 625] width 102 height 28
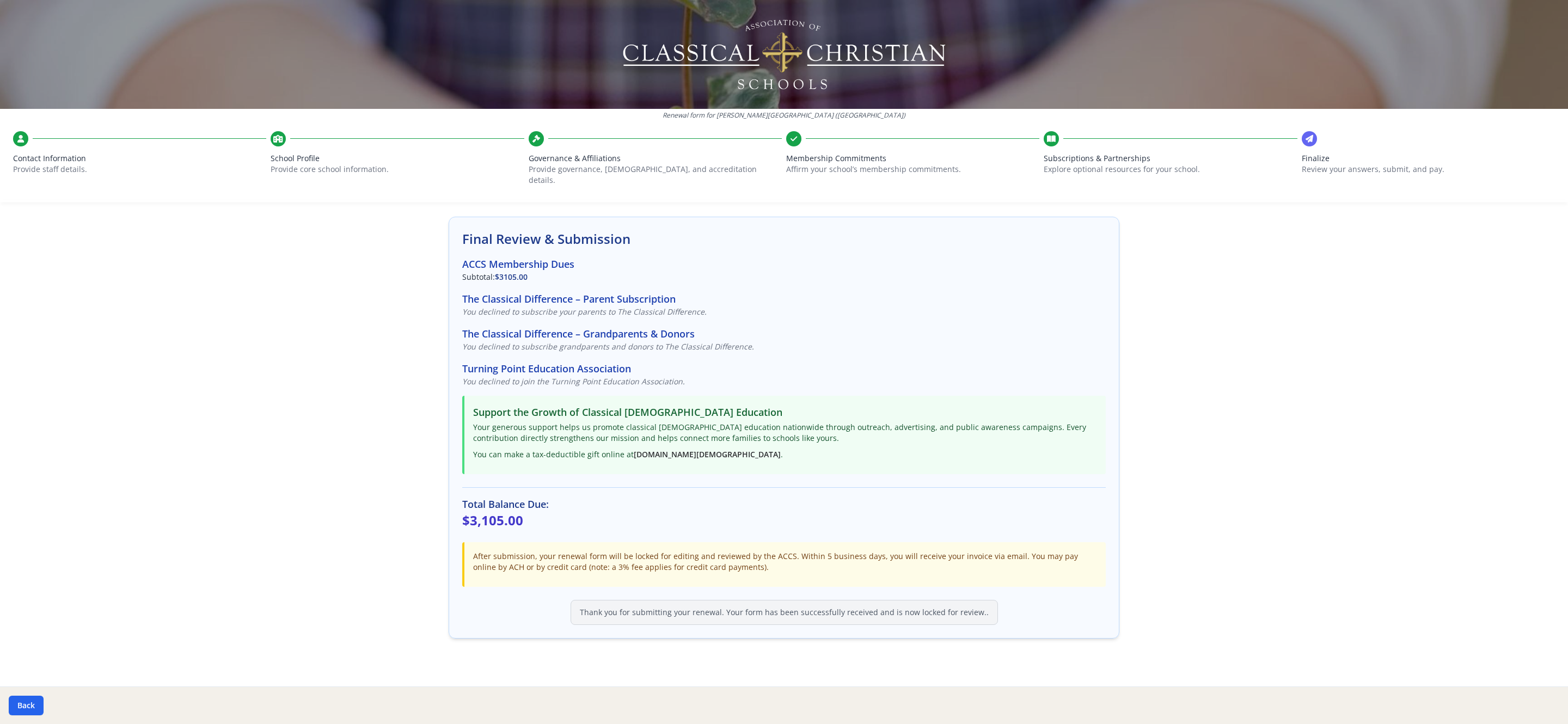
click at [1176, 170] on p "Review your answers, submit, and pay." at bounding box center [1428, 169] width 253 height 11
